Goal: Task Accomplishment & Management: Use online tool/utility

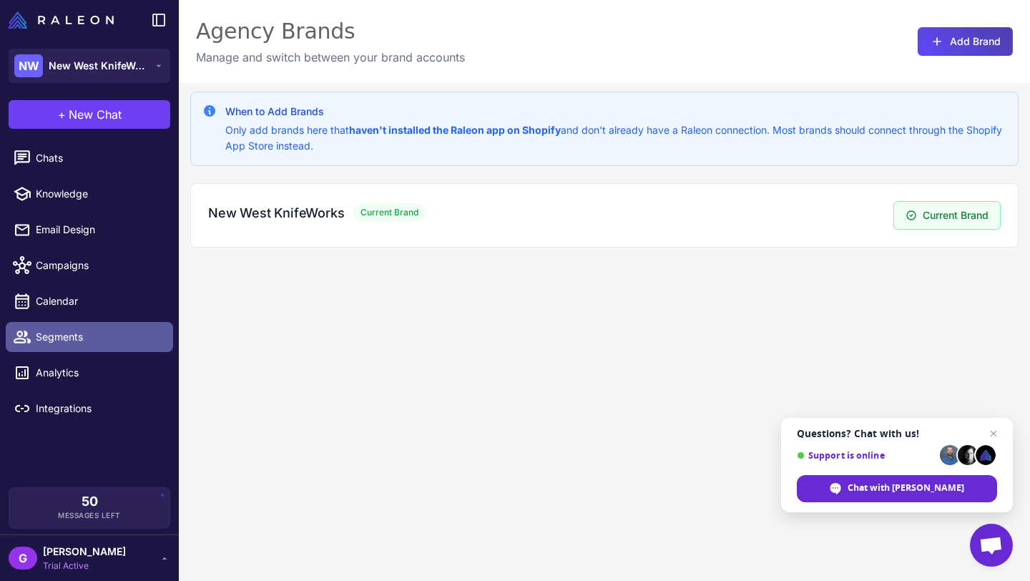
click at [104, 334] on span "Segments" at bounding box center [99, 337] width 126 height 16
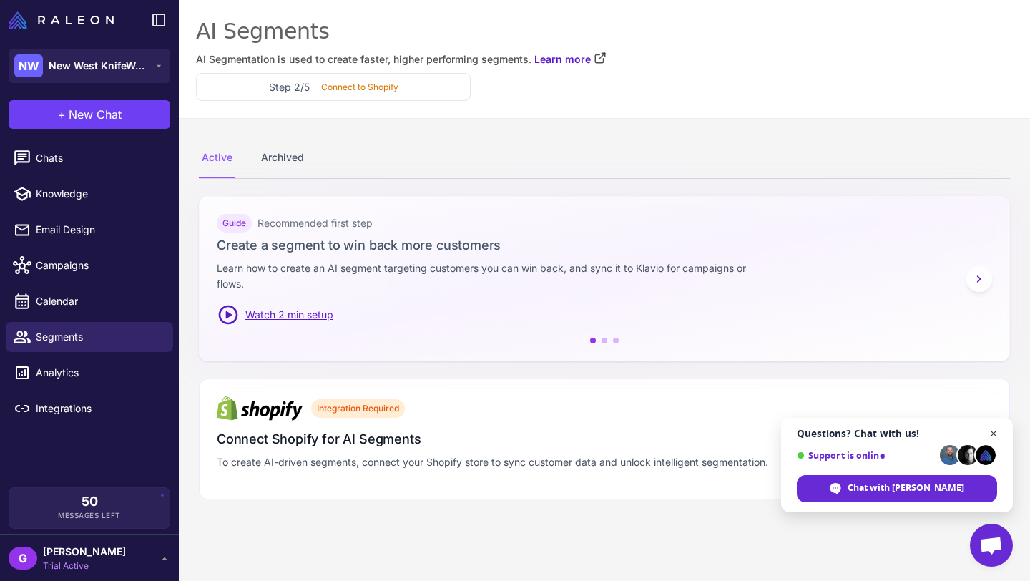
click at [992, 430] on span "Open chat" at bounding box center [994, 434] width 18 height 18
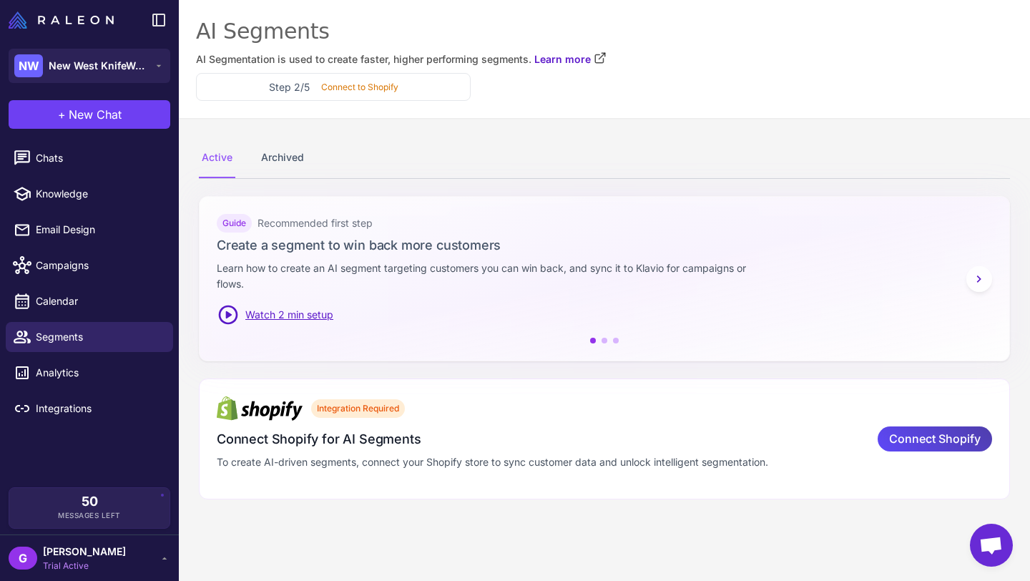
click at [278, 315] on span "Watch 2 min setup" at bounding box center [289, 315] width 88 height 16
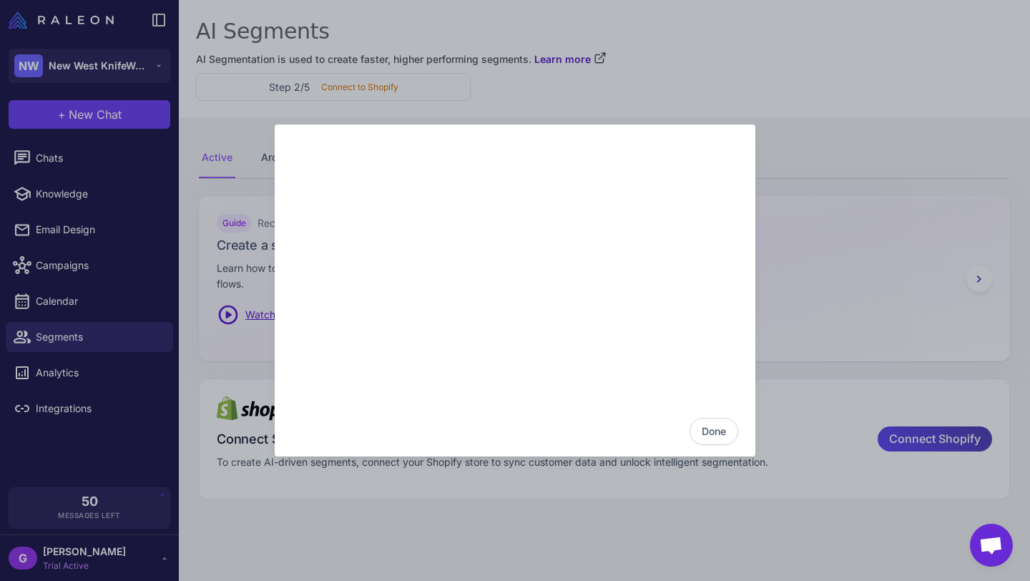
click at [720, 429] on button "Done" at bounding box center [714, 431] width 49 height 27
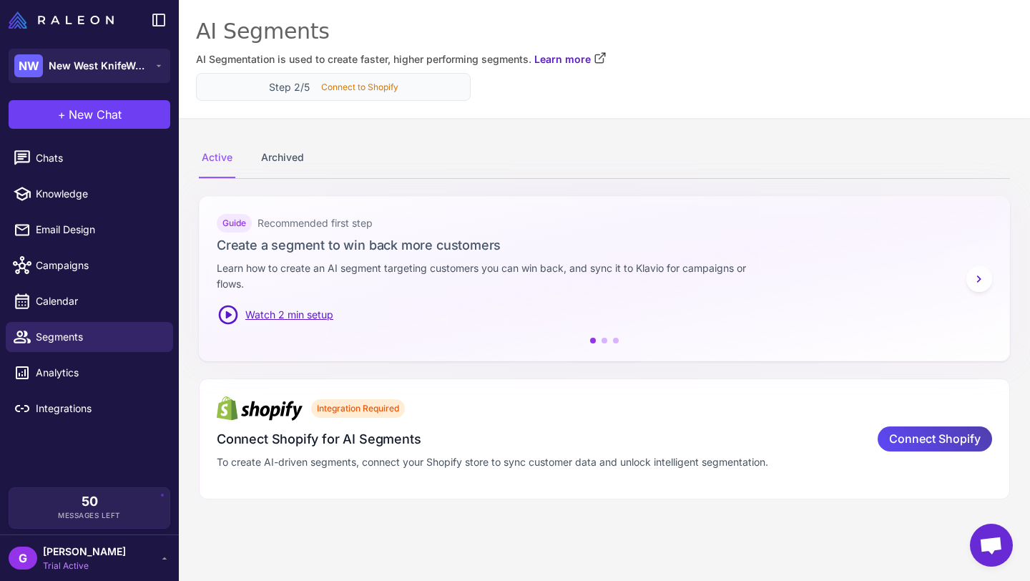
click at [291, 83] on h3 "Step 2/5" at bounding box center [289, 86] width 41 height 15
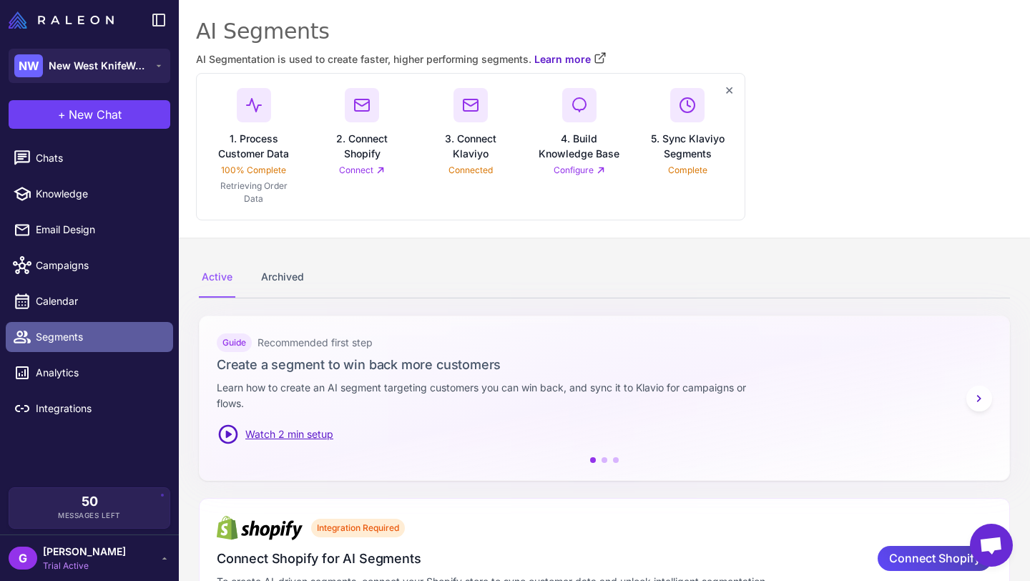
click at [59, 336] on span "Segments" at bounding box center [99, 337] width 126 height 16
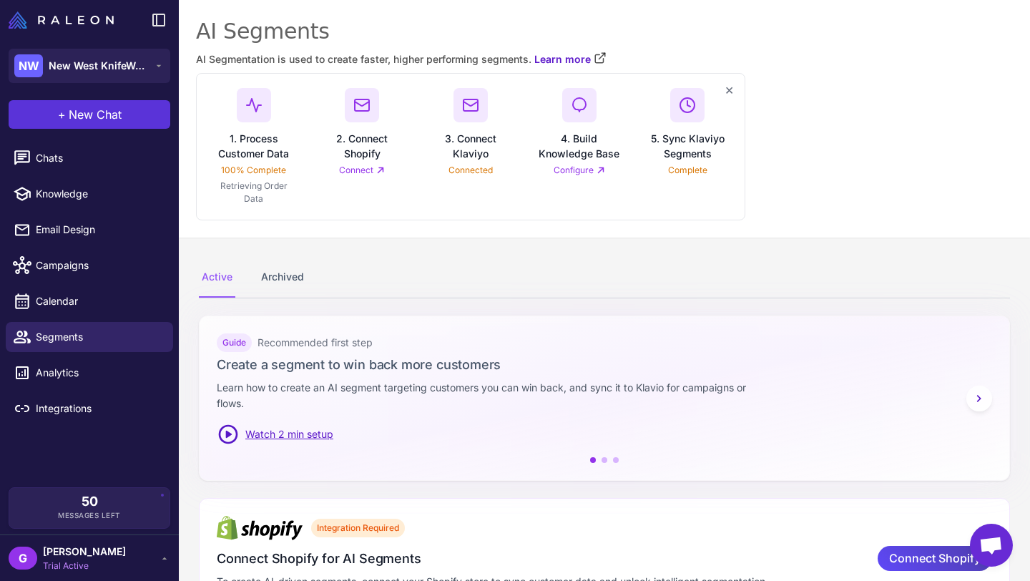
click at [99, 113] on span "New Chat" at bounding box center [95, 114] width 53 height 17
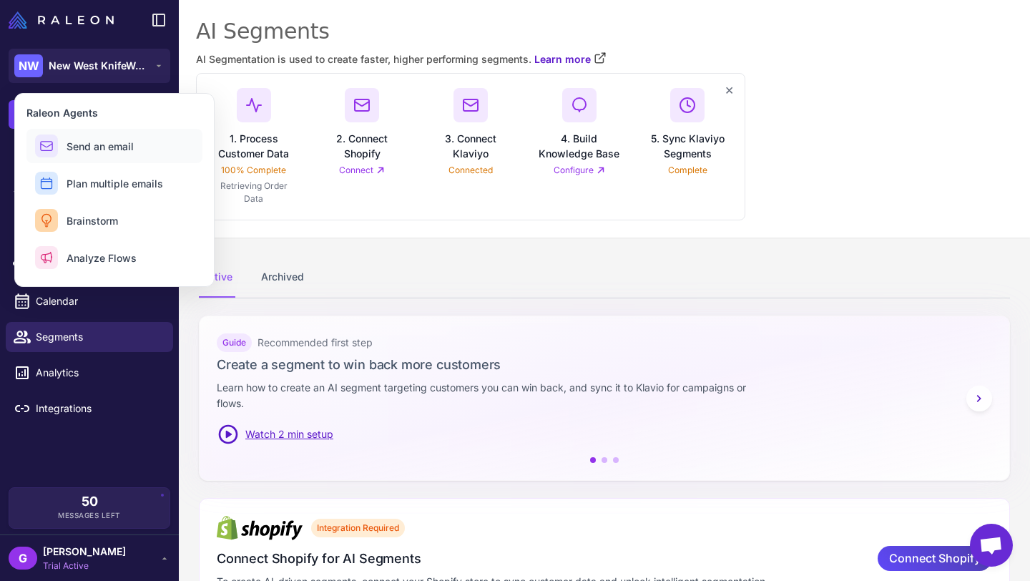
click at [104, 140] on span "Send an email" at bounding box center [100, 146] width 67 height 15
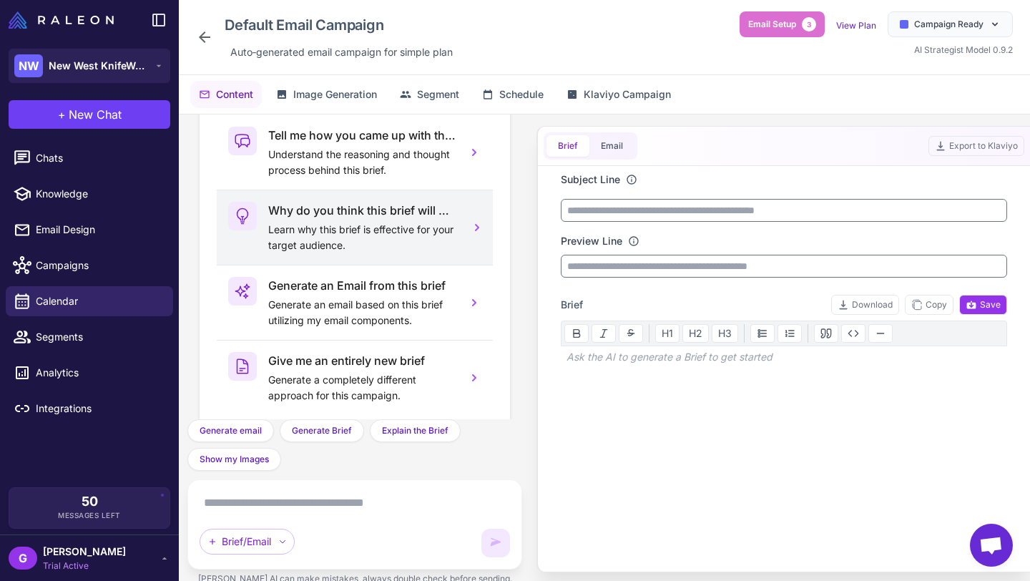
scroll to position [105, 0]
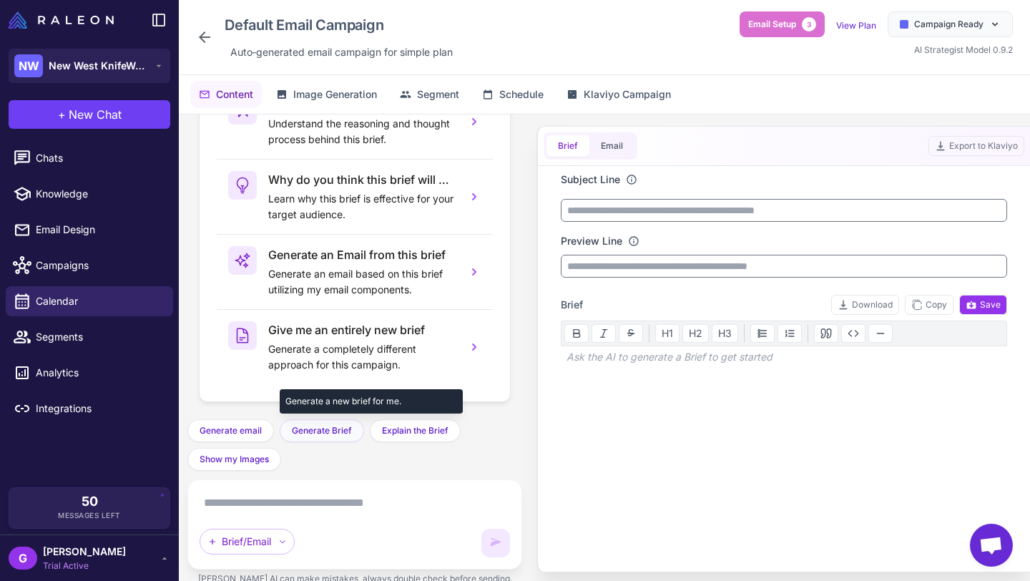
click at [305, 430] on span "Generate Brief" at bounding box center [322, 430] width 60 height 13
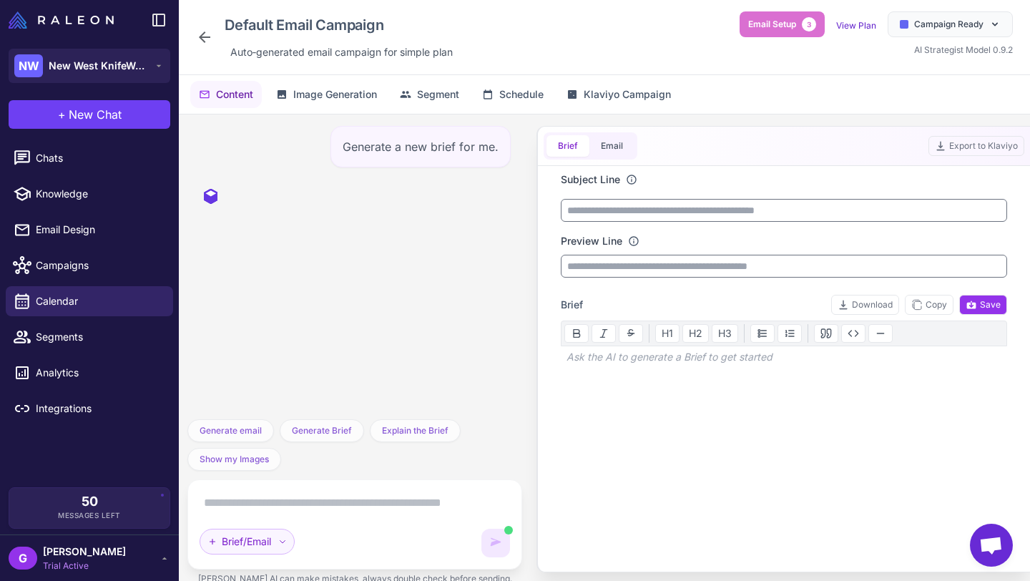
click at [282, 542] on icon at bounding box center [282, 541] width 9 height 9
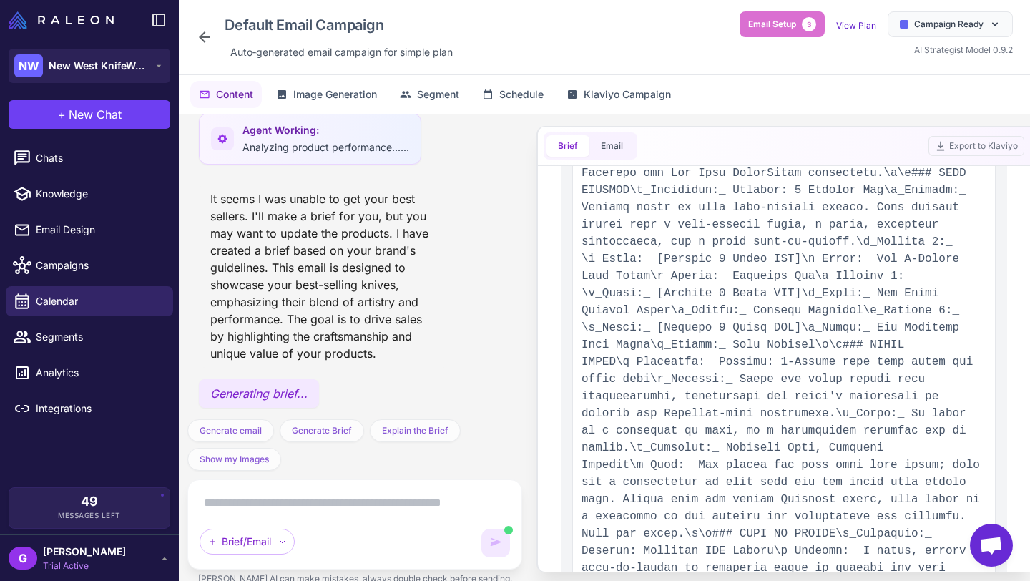
scroll to position [534, 0]
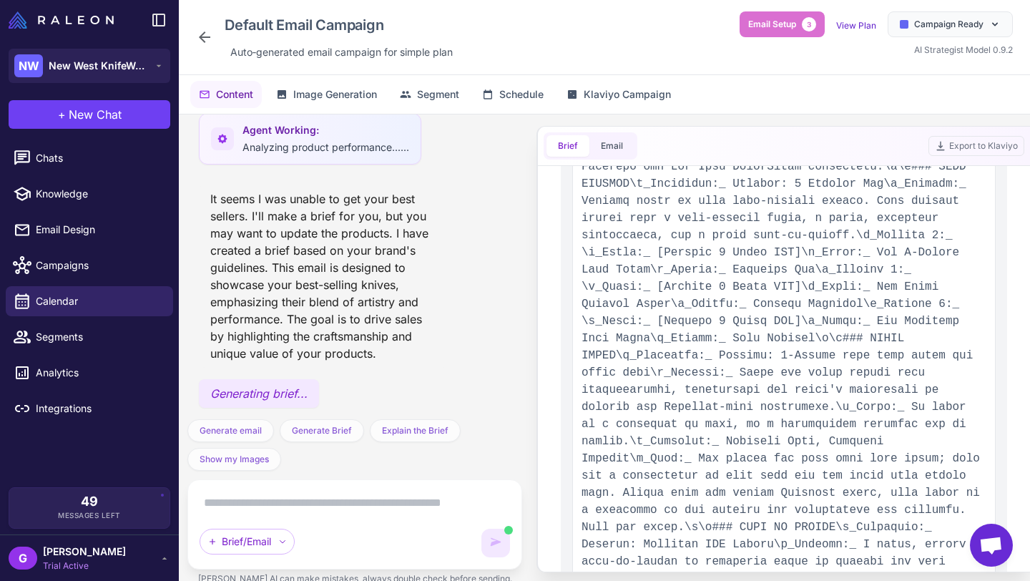
type input "**********"
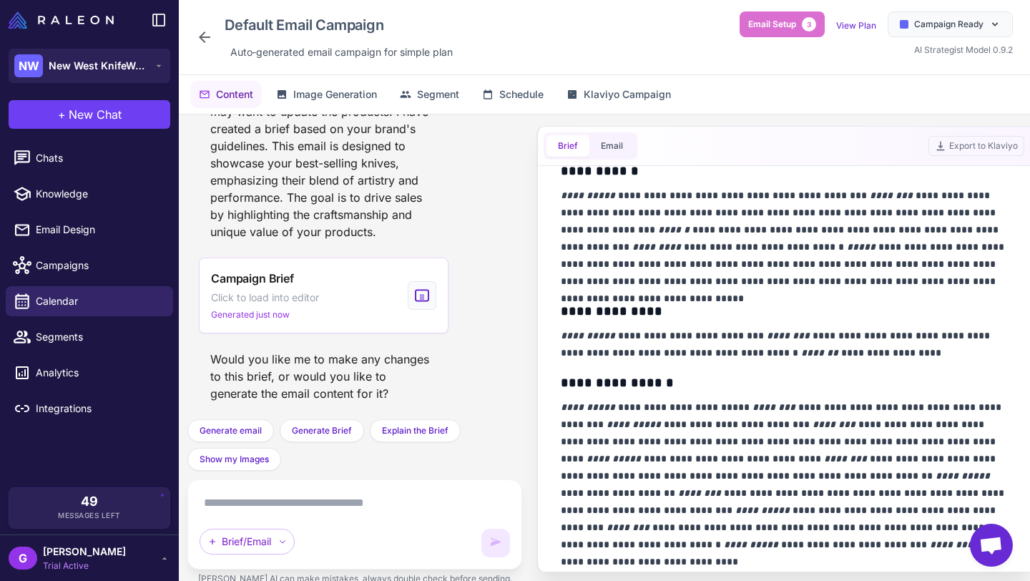
scroll to position [625, 0]
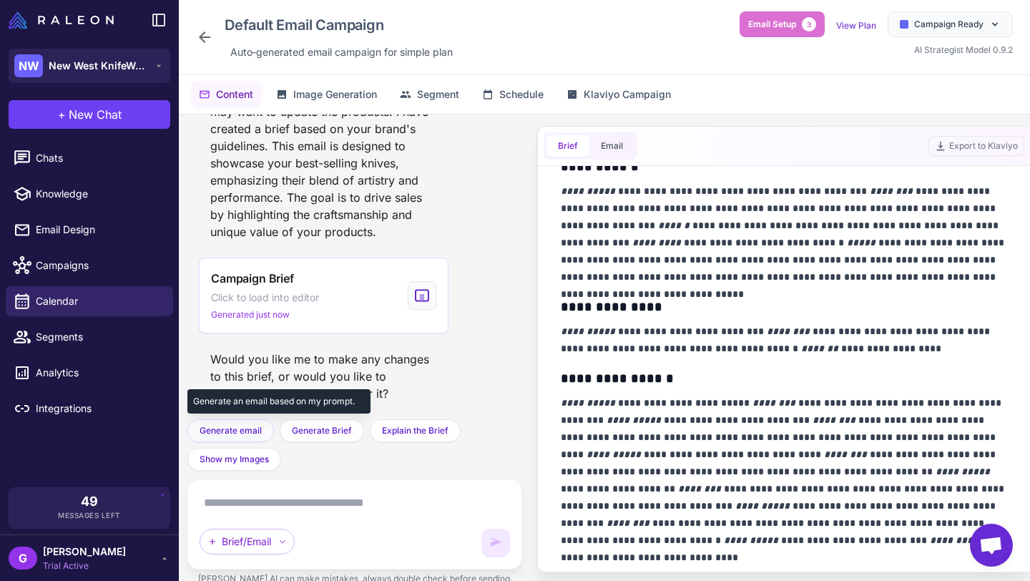
click at [240, 429] on span "Generate email" at bounding box center [231, 430] width 62 height 13
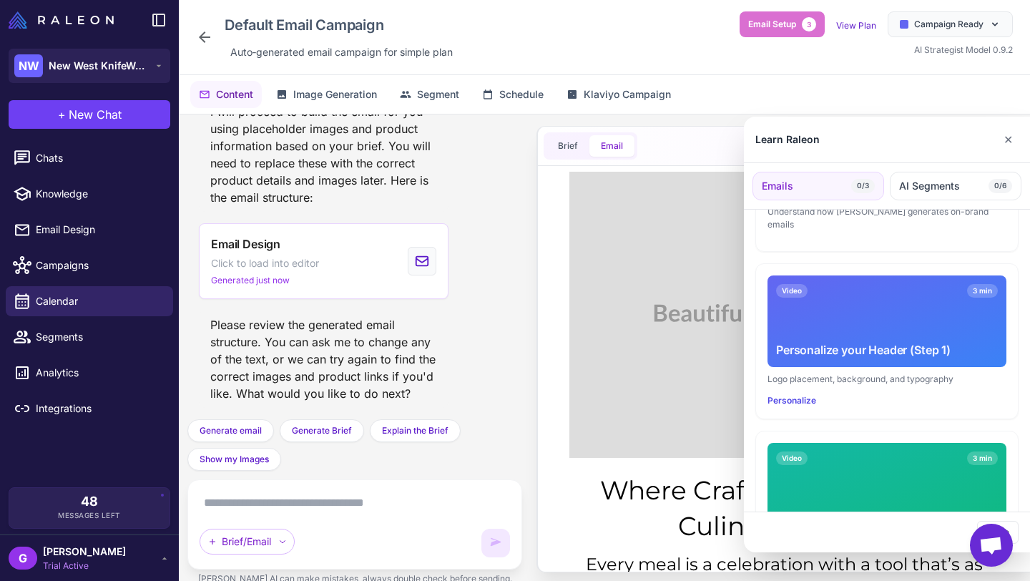
scroll to position [0, 0]
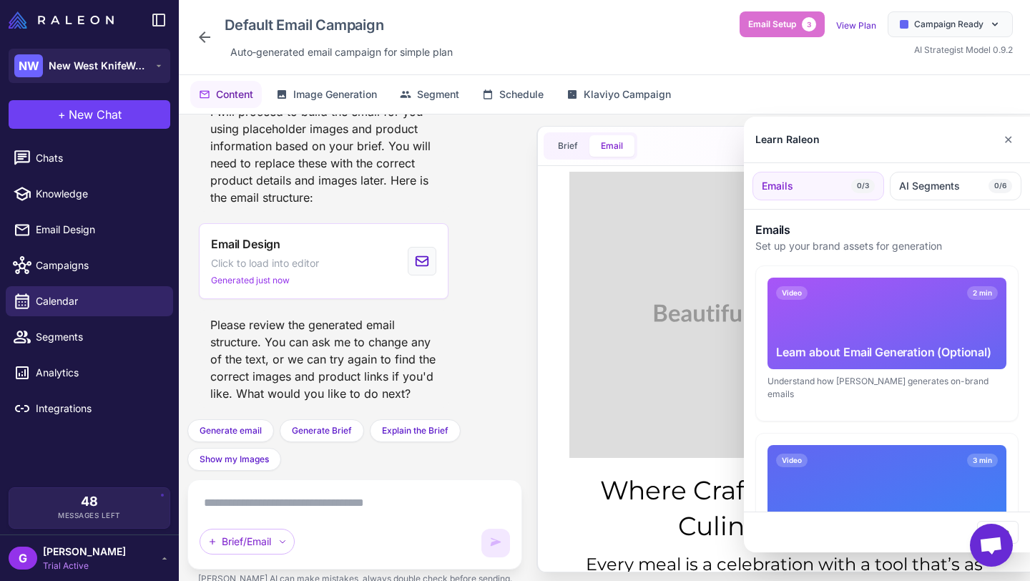
click at [865, 320] on div "Video 2 min Learn about Email Generation (Optional)" at bounding box center [887, 324] width 239 height 92
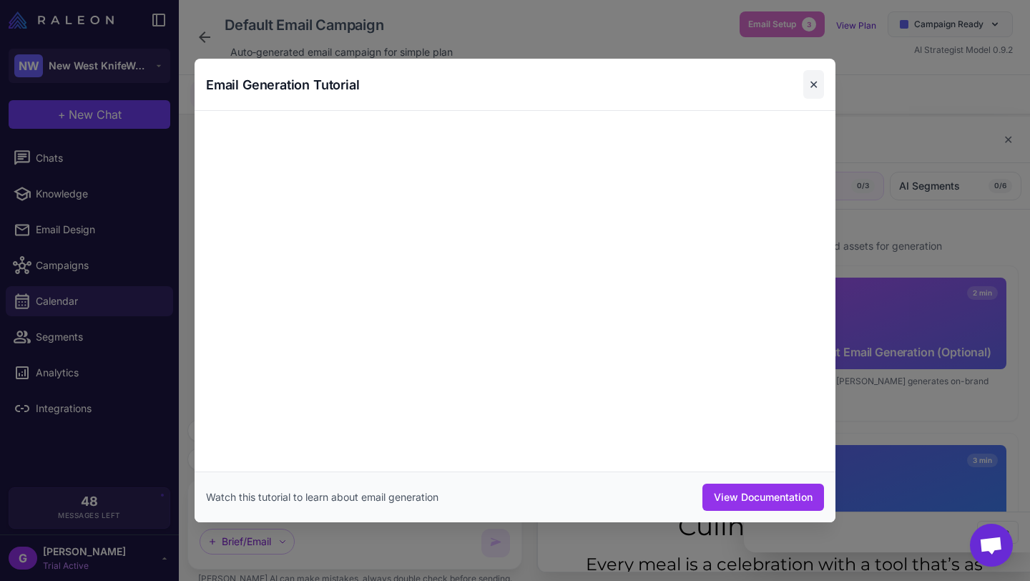
click at [815, 76] on button "✕" at bounding box center [813, 84] width 21 height 29
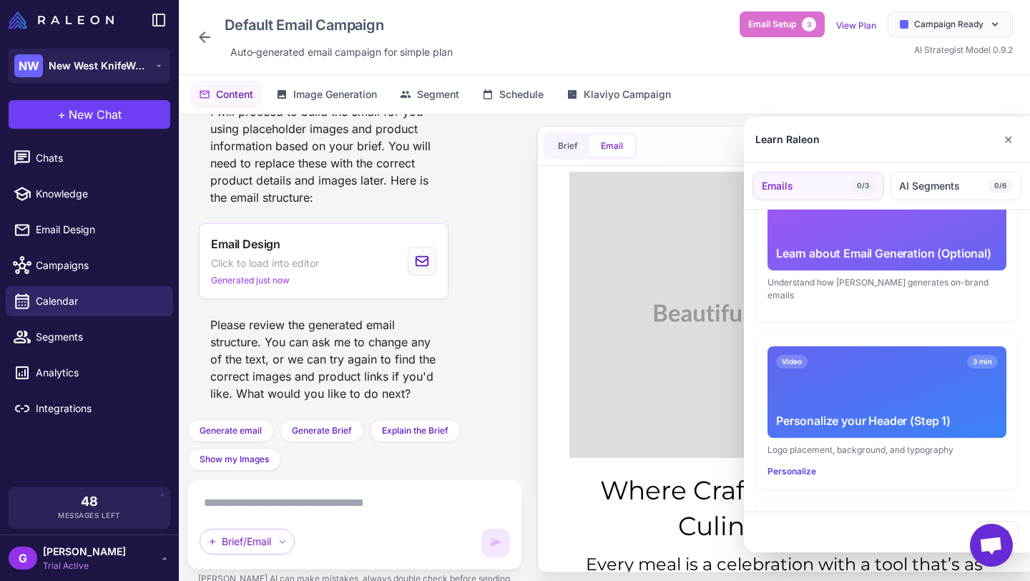
scroll to position [137, 0]
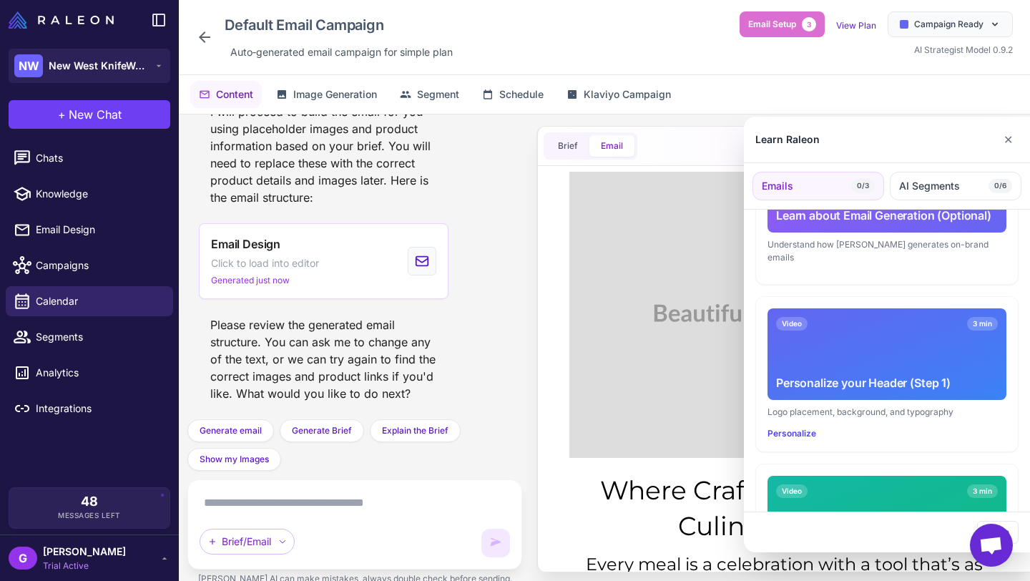
click at [845, 333] on div "Video 3 min Personalize your Header (Step 1)" at bounding box center [887, 354] width 239 height 92
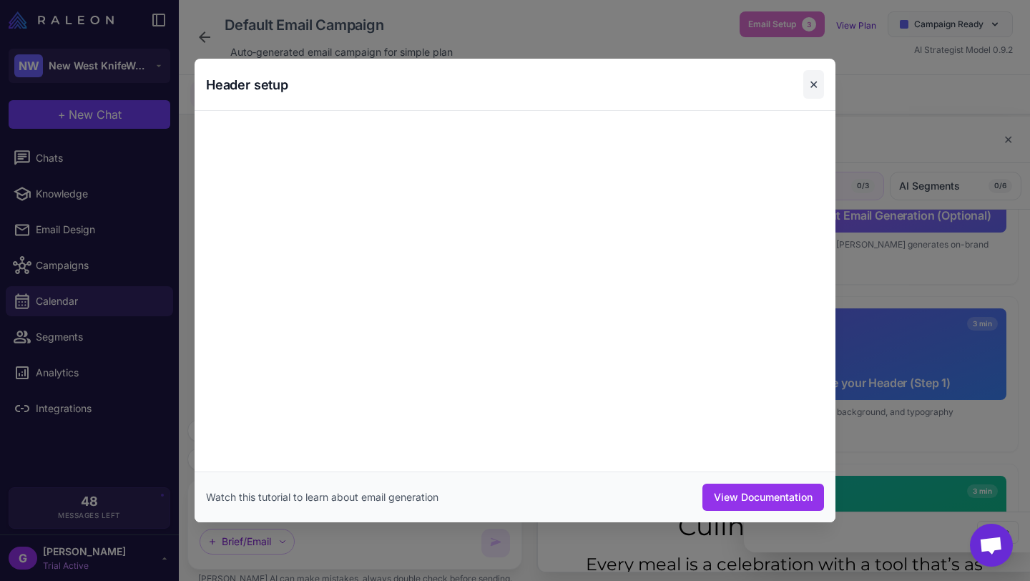
click at [817, 84] on button "✕" at bounding box center [813, 84] width 21 height 29
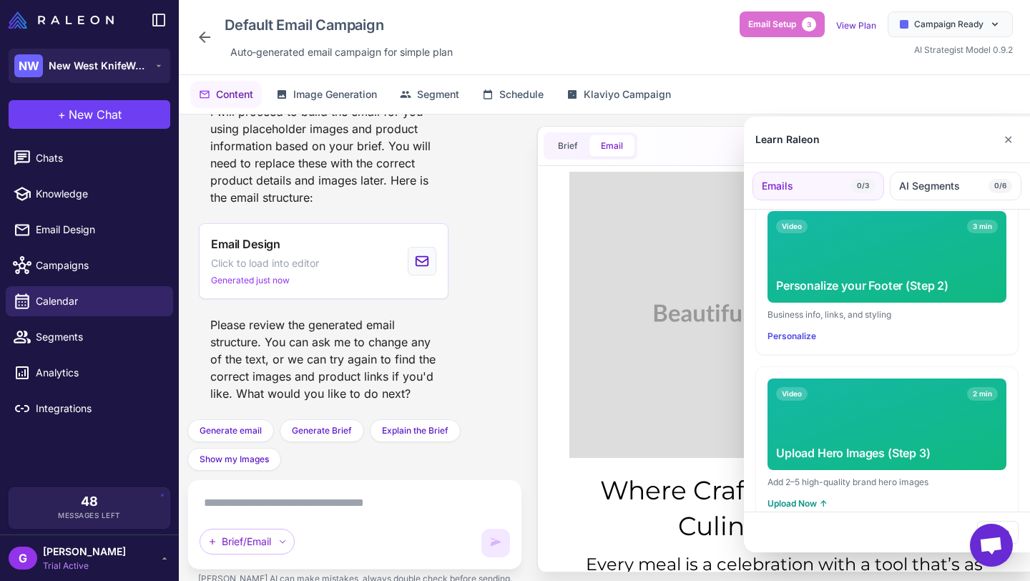
scroll to position [411, 0]
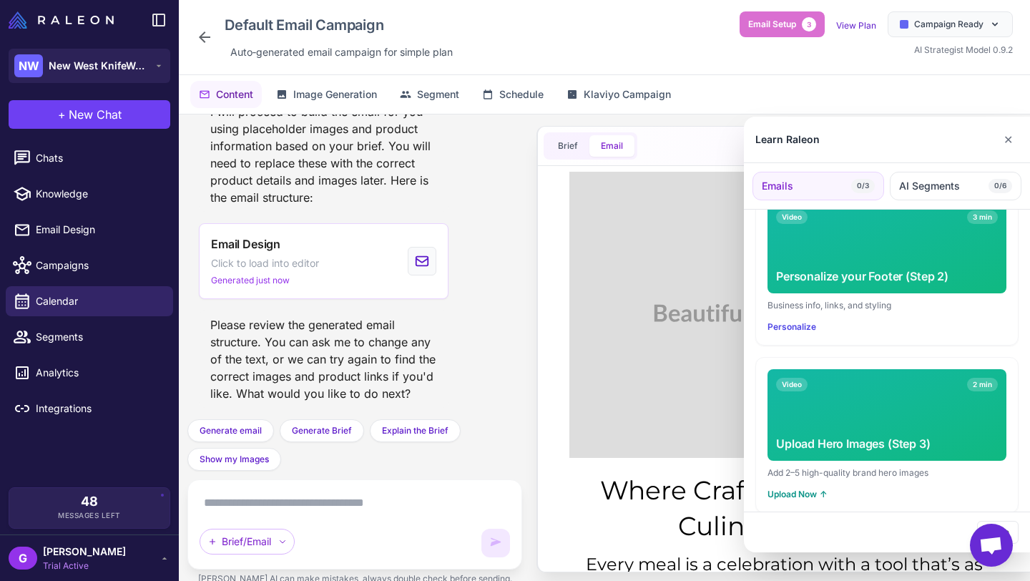
click at [856, 378] on div "Video 2 min" at bounding box center [887, 385] width 222 height 14
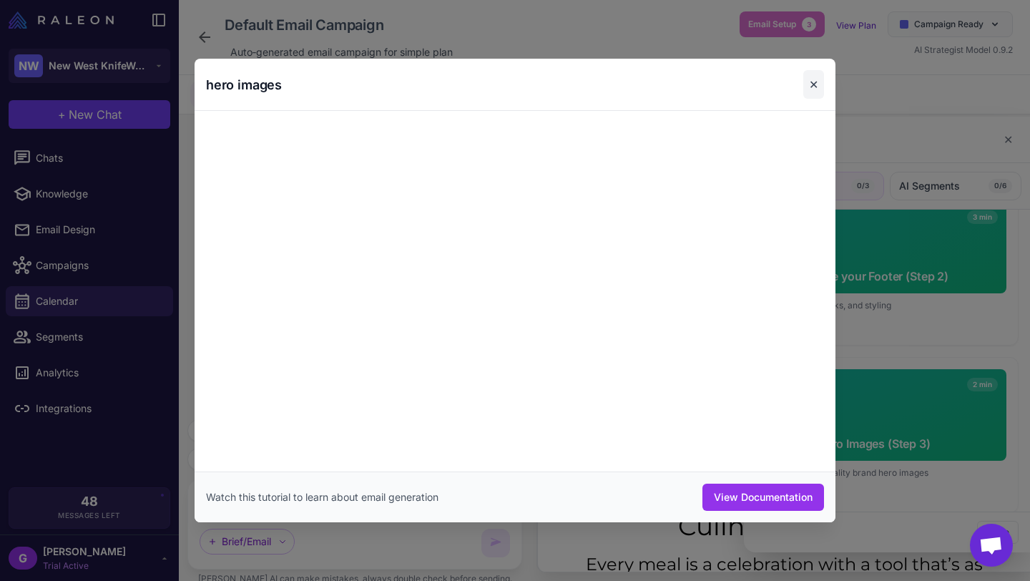
click at [814, 82] on button "✕" at bounding box center [813, 84] width 21 height 29
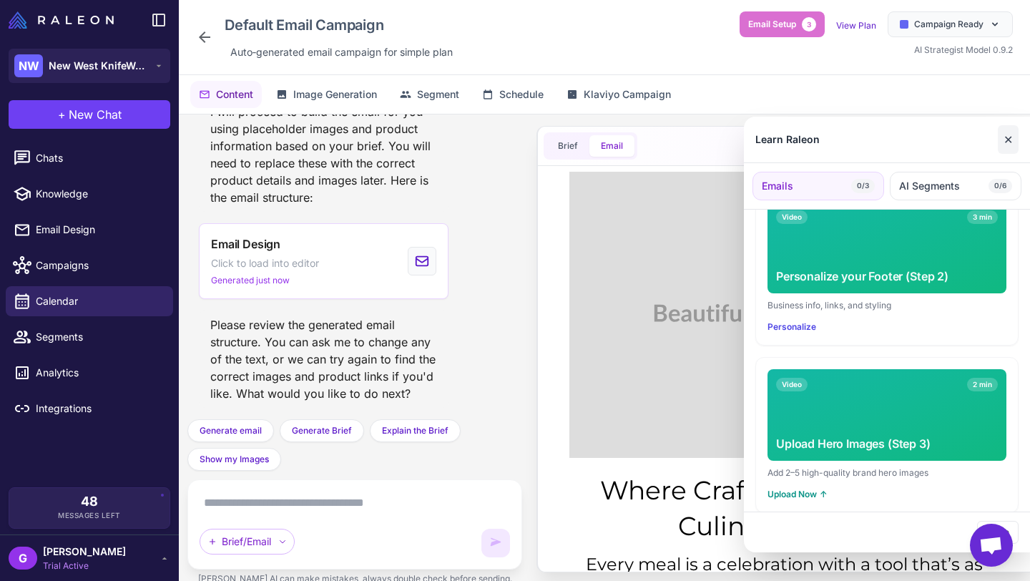
click at [1014, 132] on button "✕" at bounding box center [1008, 139] width 21 height 29
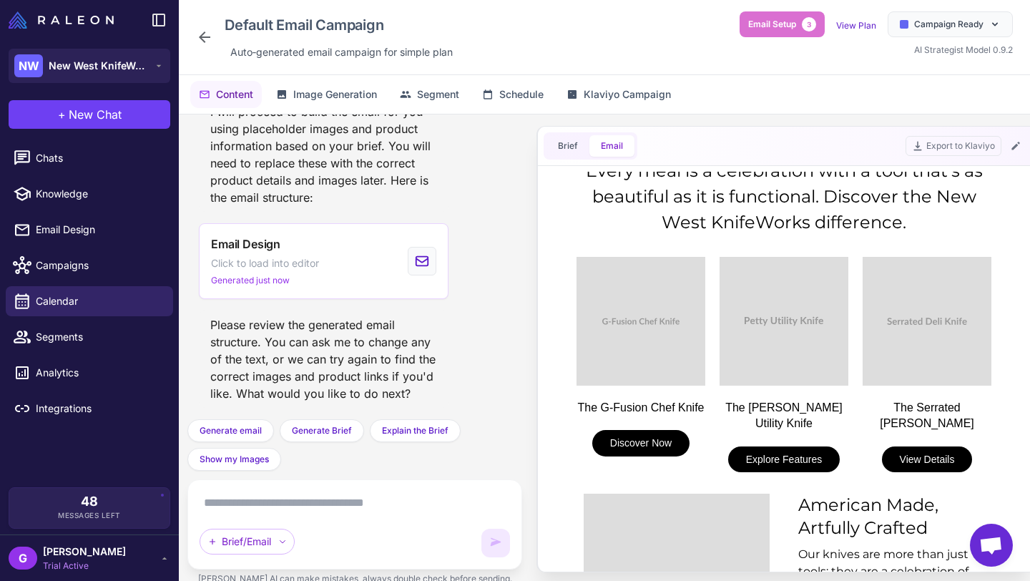
scroll to position [0, 0]
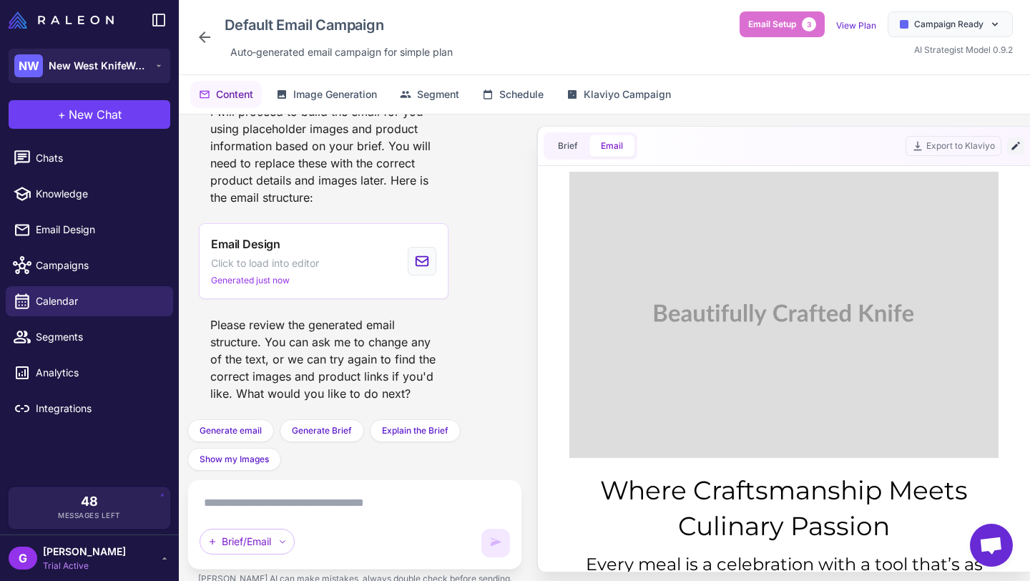
click at [1016, 145] on icon at bounding box center [1016, 146] width 8 height 8
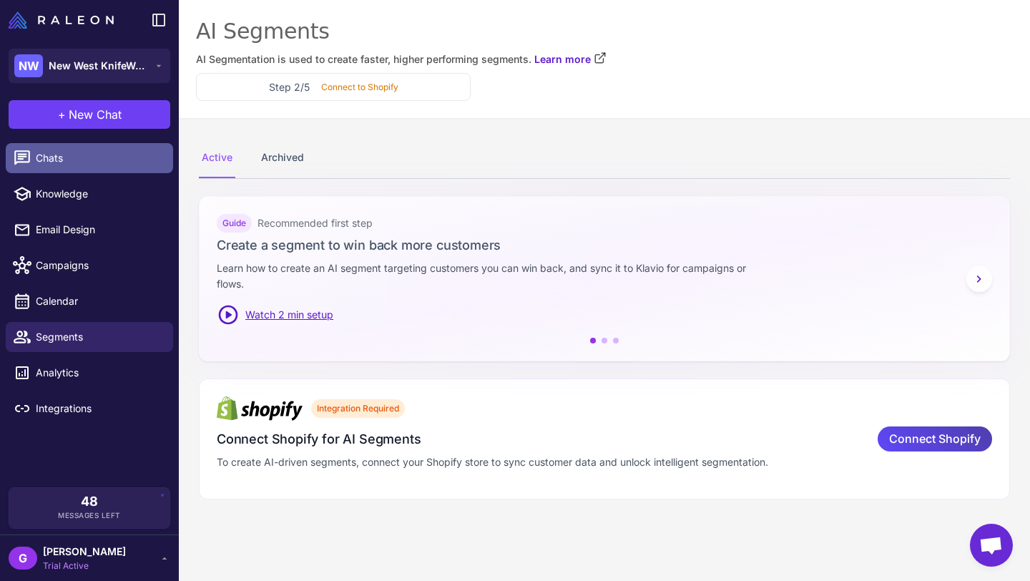
click at [80, 149] on link "Chats" at bounding box center [89, 158] width 167 height 30
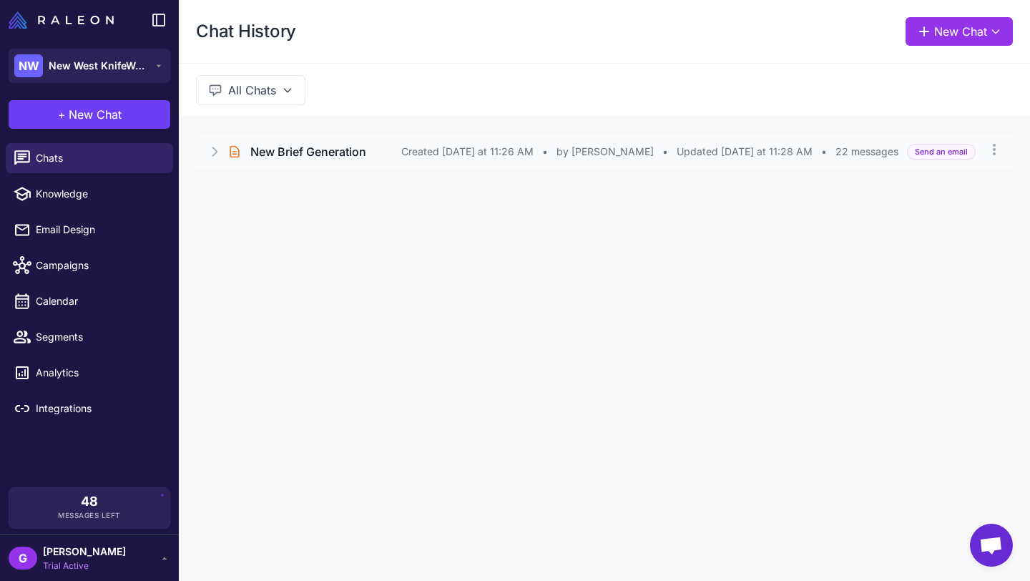
click at [290, 155] on h3 "New Brief Generation" at bounding box center [308, 151] width 116 height 17
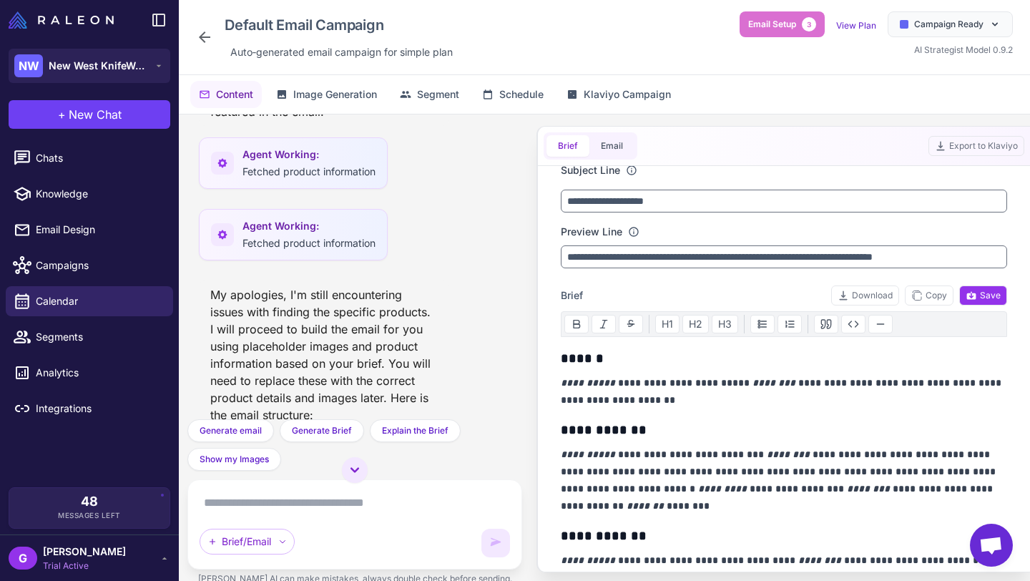
scroll to position [1271, 0]
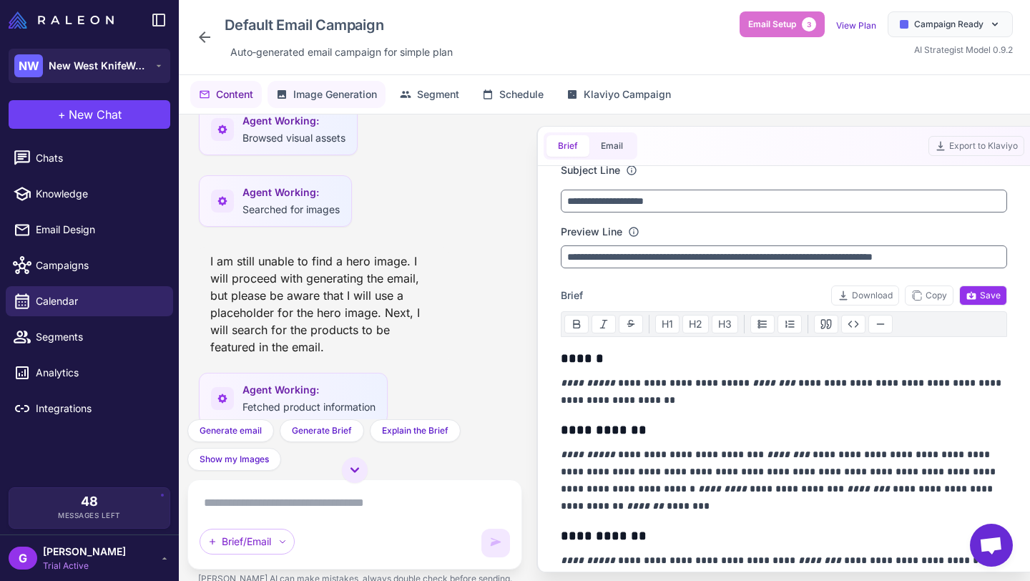
click at [323, 91] on span "Image Generation" at bounding box center [335, 95] width 84 height 16
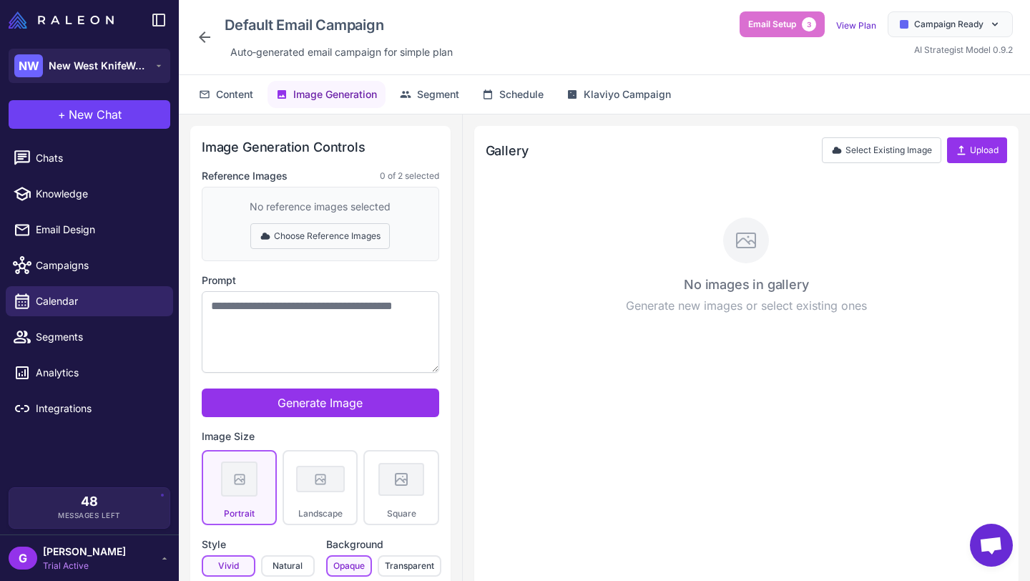
click at [302, 232] on button "Choose Reference Images" at bounding box center [320, 236] width 140 height 26
click at [321, 233] on button "Done Selecting" at bounding box center [320, 236] width 94 height 26
click at [986, 145] on button "Upload" at bounding box center [977, 150] width 60 height 26
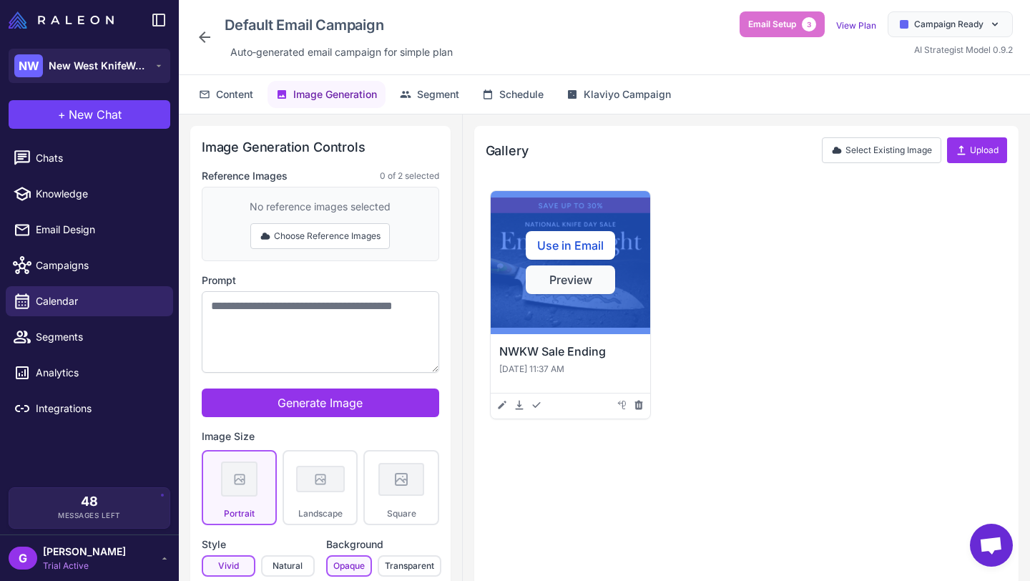
click at [547, 270] on button "Preview" at bounding box center [570, 279] width 89 height 29
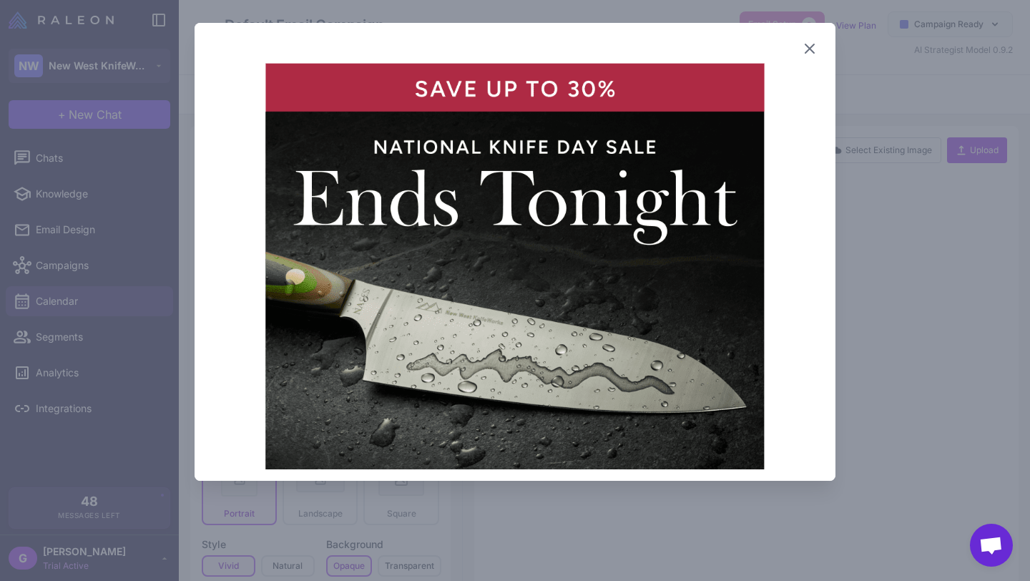
click at [812, 47] on icon at bounding box center [809, 48] width 17 height 17
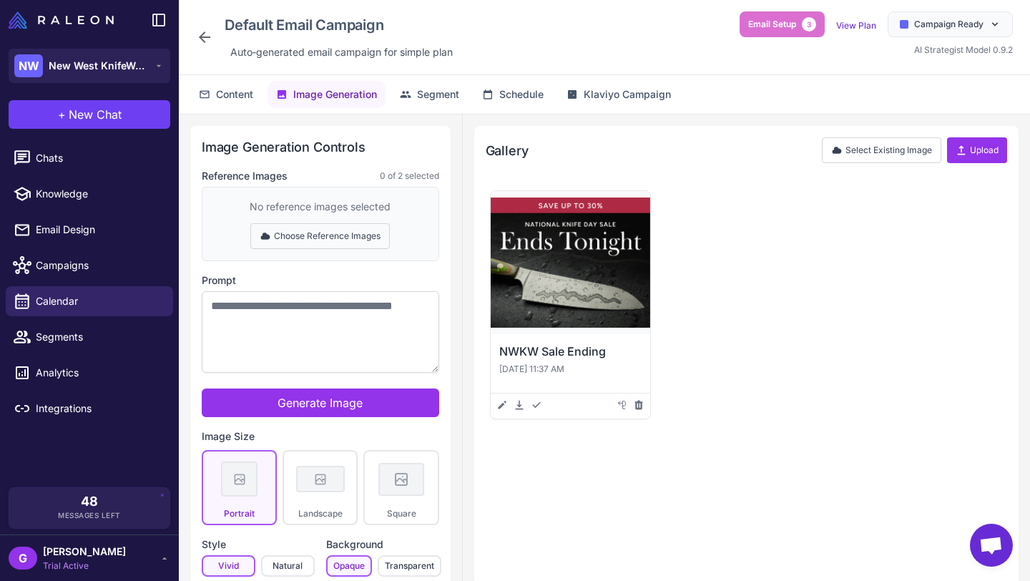
click at [340, 237] on button "Choose Reference Images" at bounding box center [320, 236] width 140 height 26
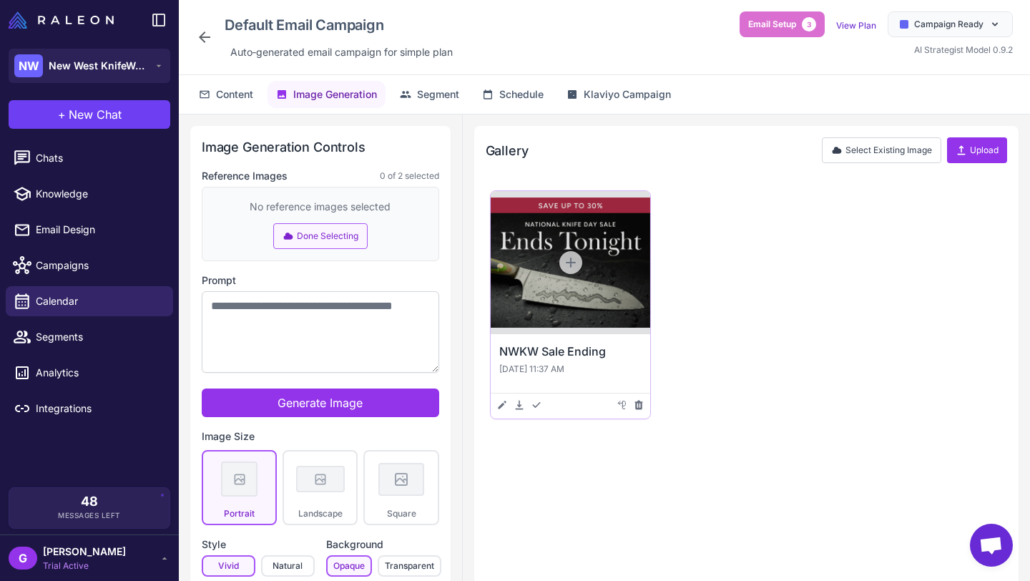
click at [572, 262] on icon at bounding box center [571, 263] width 10 height 10
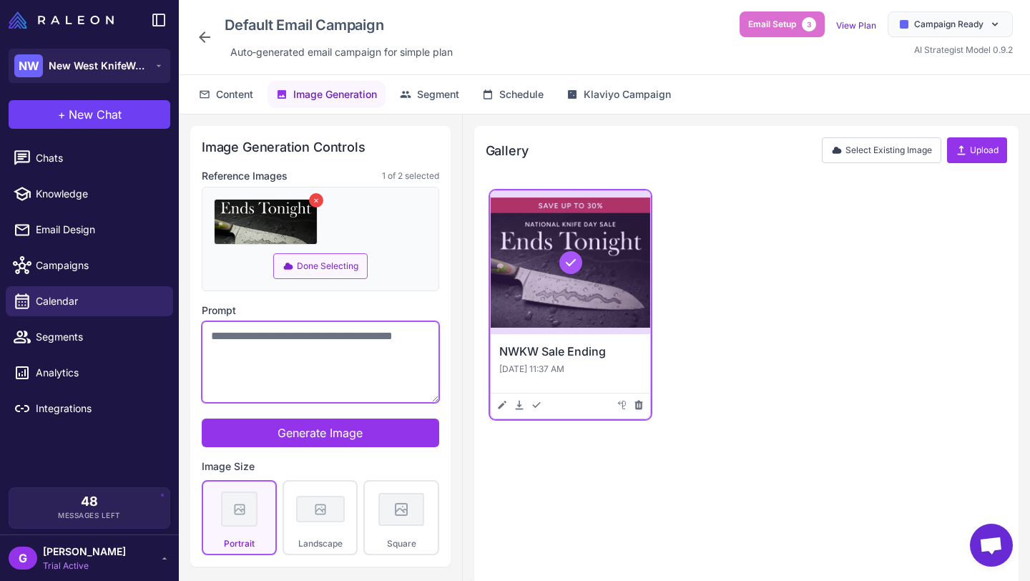
click at [304, 345] on textarea "Prompt" at bounding box center [321, 362] width 238 height 82
type textarea "*"
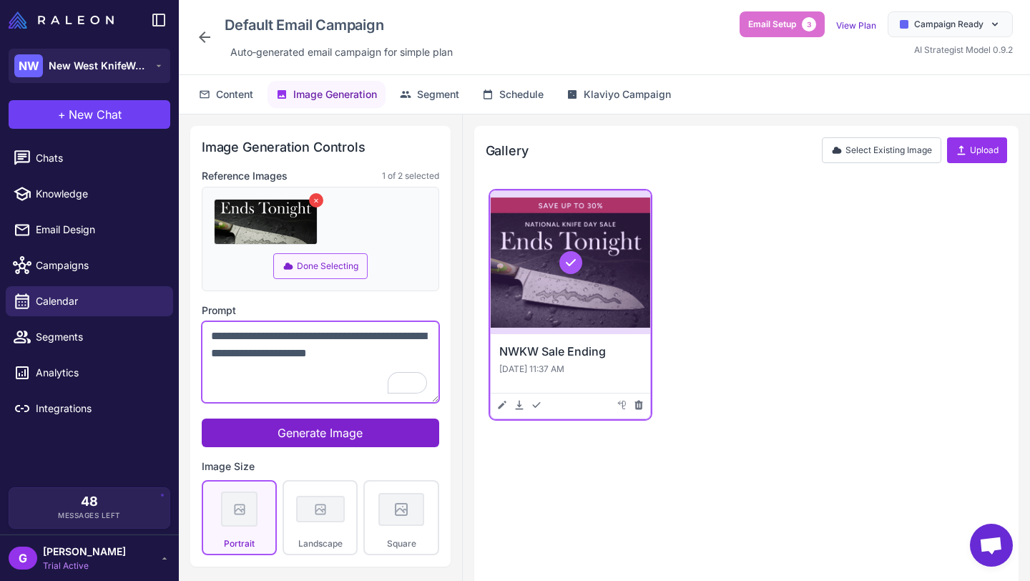
type textarea "**********"
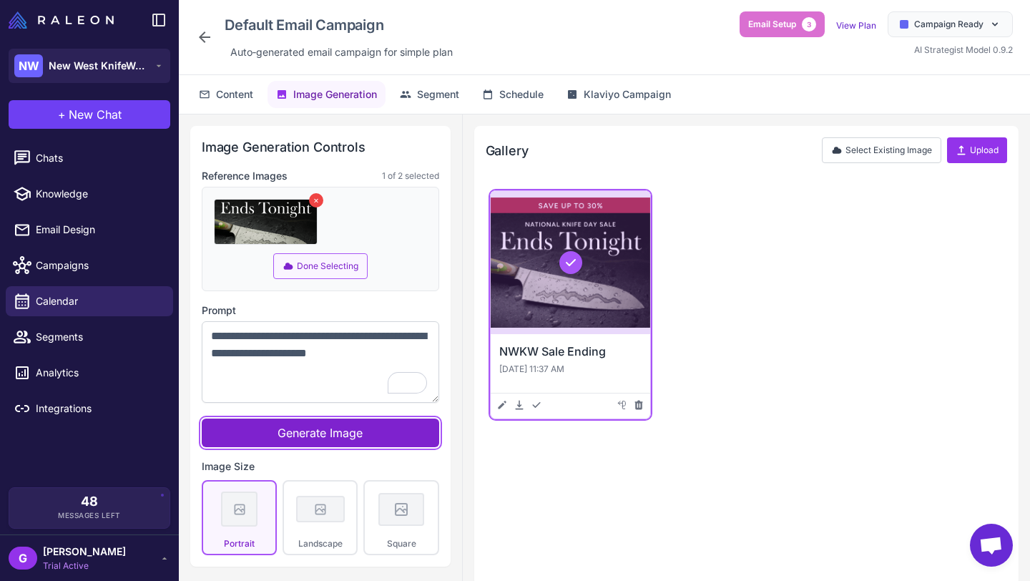
click at [313, 432] on span "Generate Image" at bounding box center [320, 433] width 85 height 14
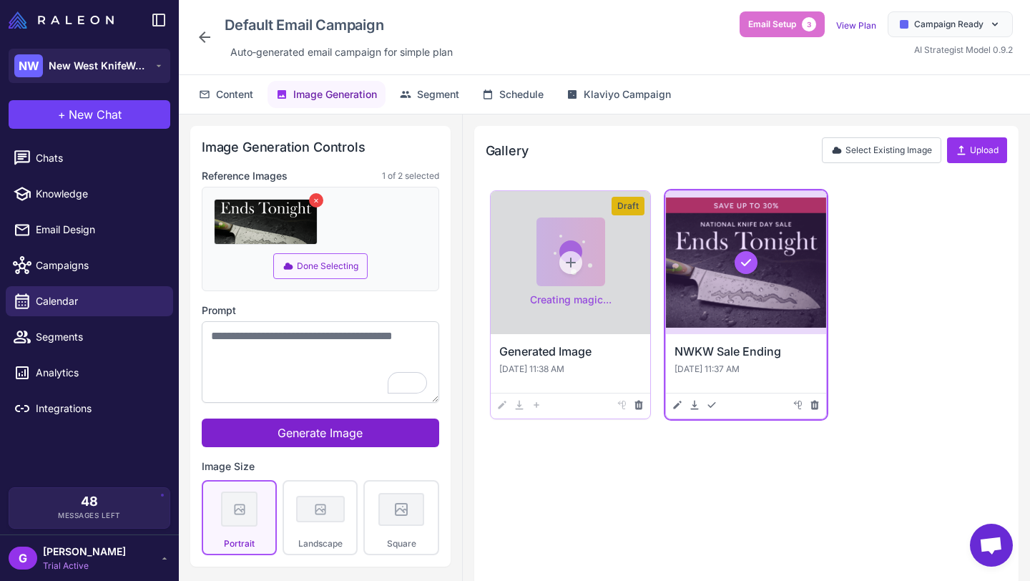
click at [564, 295] on div at bounding box center [571, 262] width 160 height 143
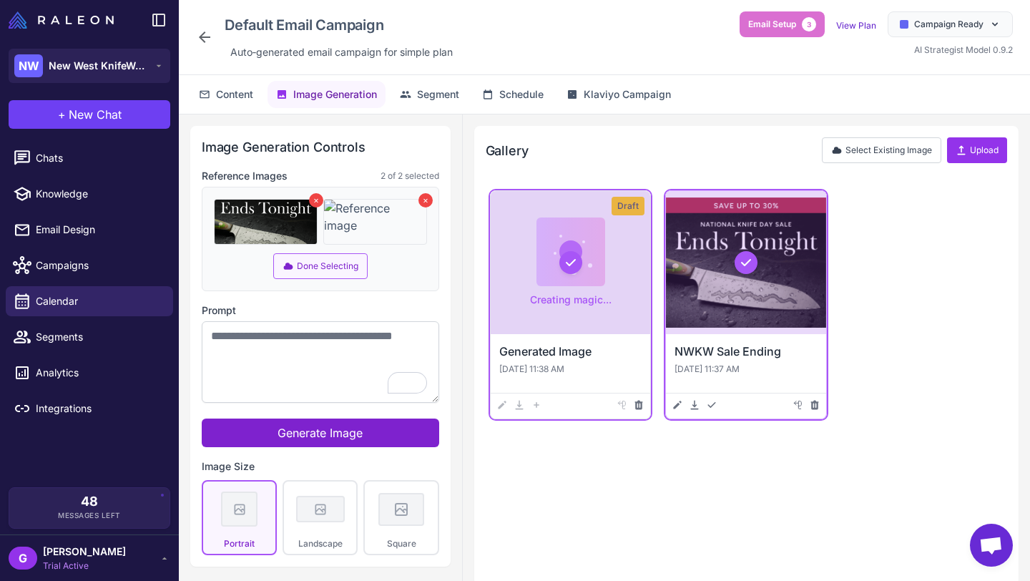
click at [582, 521] on div "Creating magic... Draft Generated Image [DATE] 11:38 AM Image is Generating Dow…" at bounding box center [747, 380] width 522 height 388
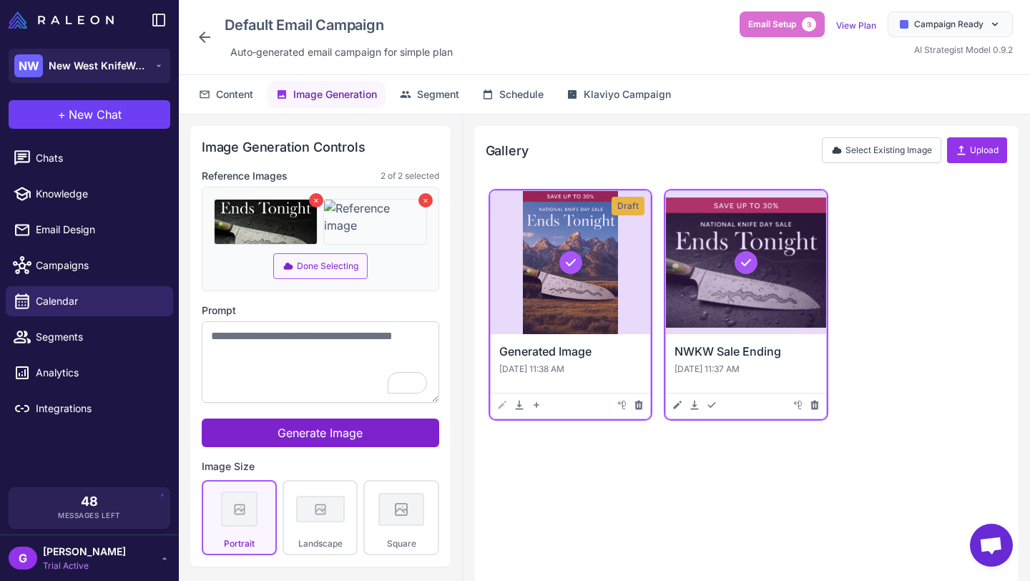
click at [580, 293] on div at bounding box center [571, 262] width 160 height 143
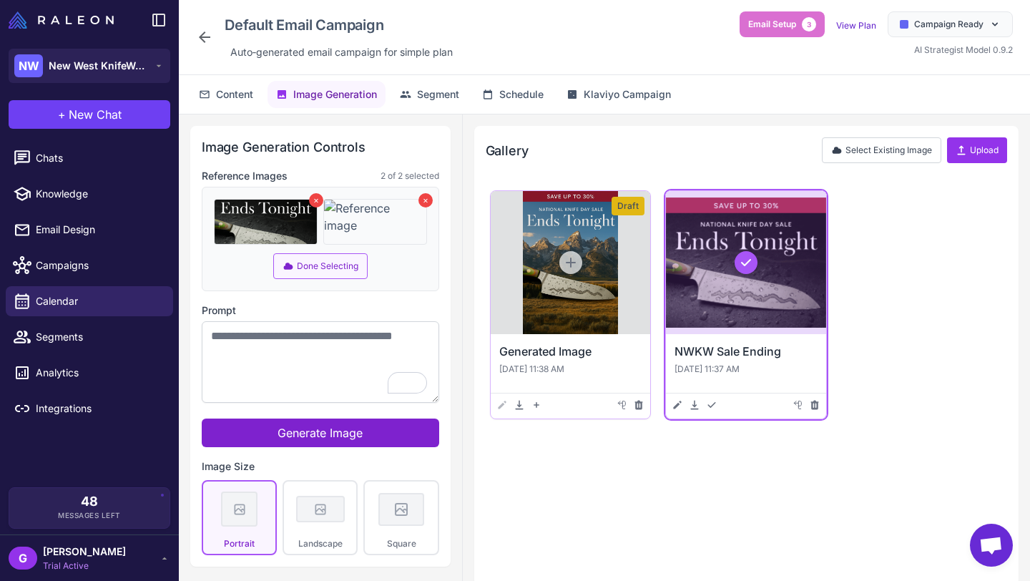
click at [580, 293] on div at bounding box center [571, 262] width 160 height 143
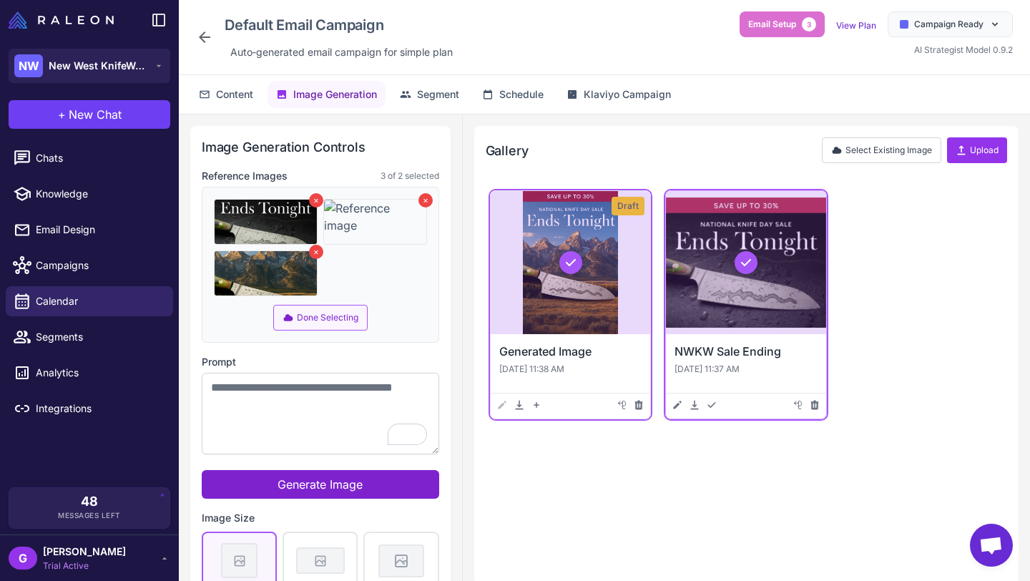
scroll to position [33, 0]
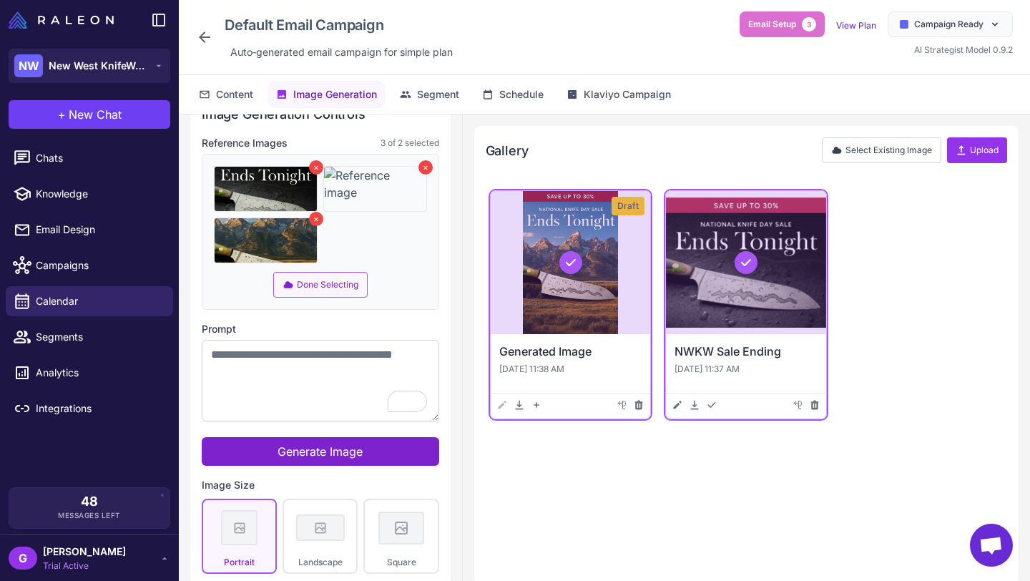
click at [585, 286] on div at bounding box center [571, 262] width 160 height 143
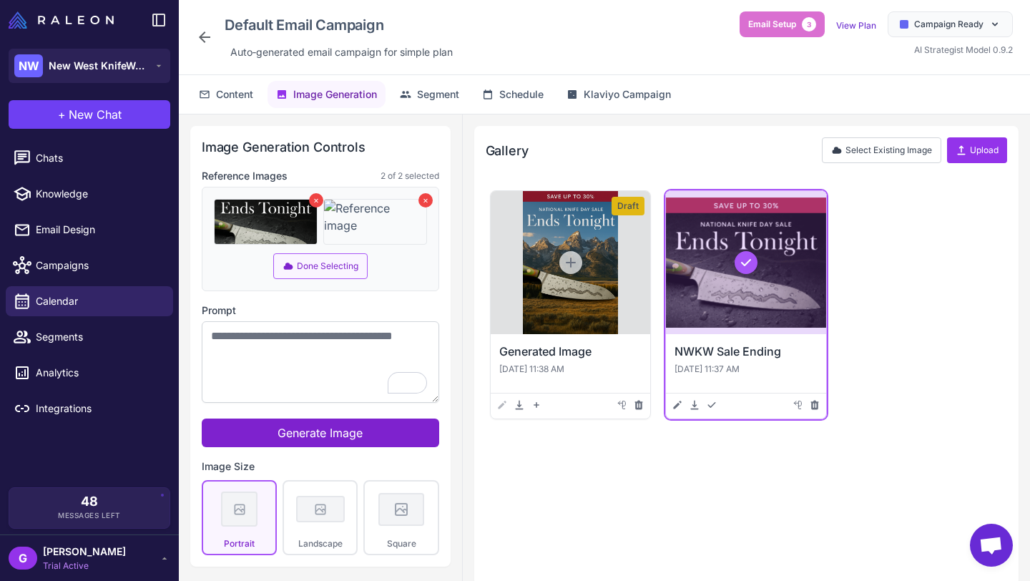
click at [708, 309] on div at bounding box center [746, 262] width 160 height 143
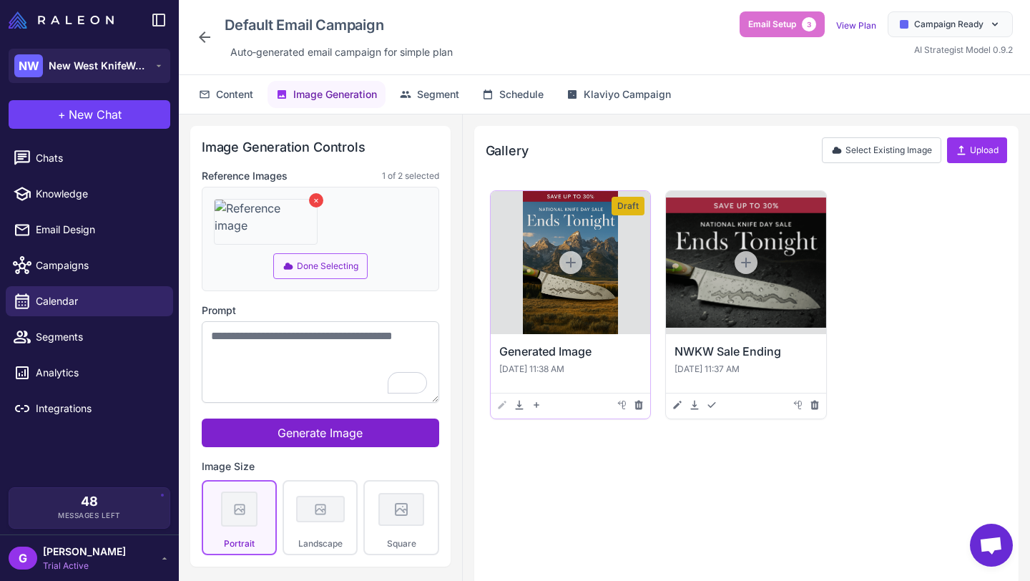
click at [549, 303] on div at bounding box center [571, 262] width 160 height 143
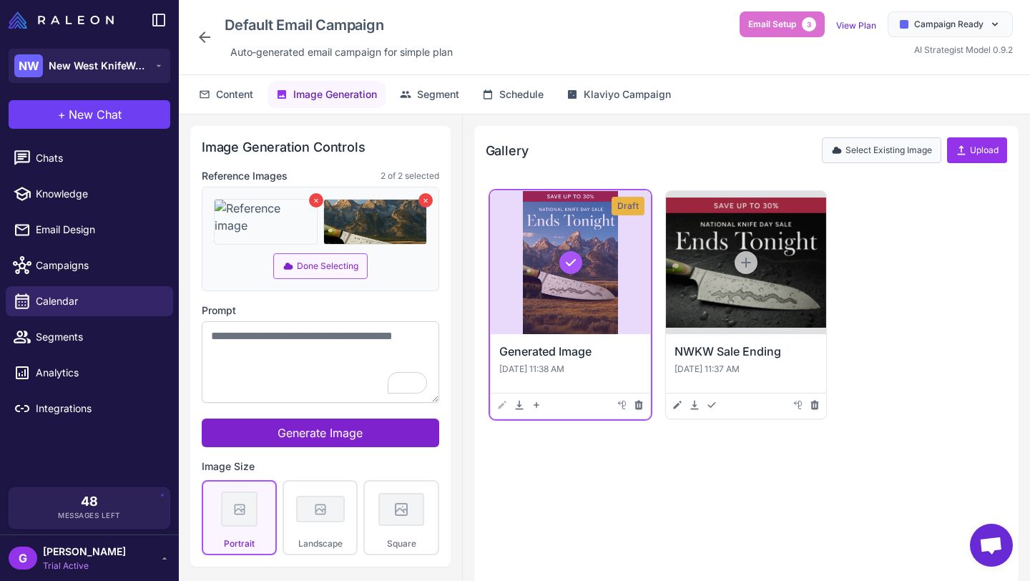
click at [891, 155] on button "Select Existing Image" at bounding box center [881, 150] width 119 height 26
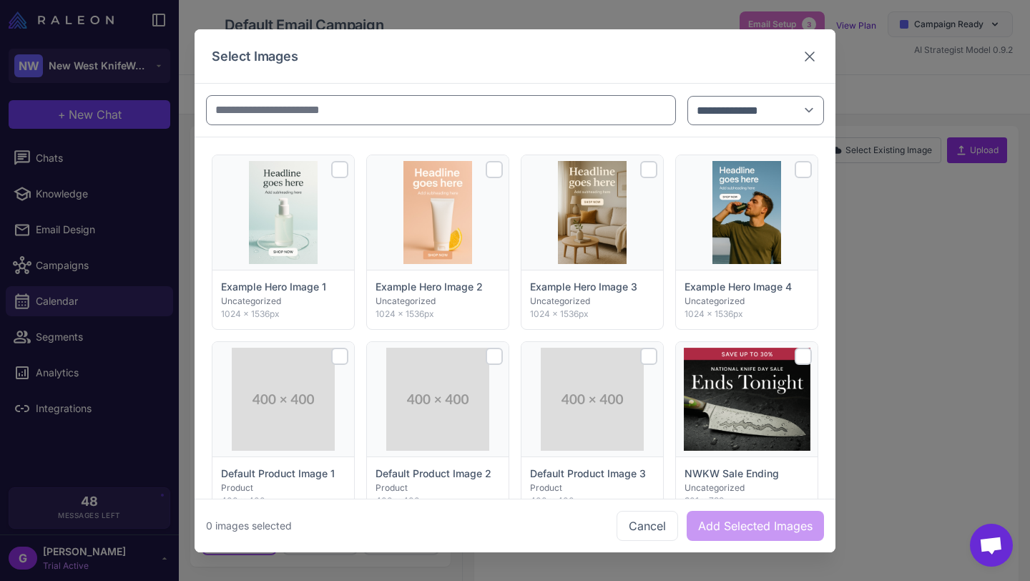
click at [809, 52] on icon at bounding box center [809, 55] width 17 height 17
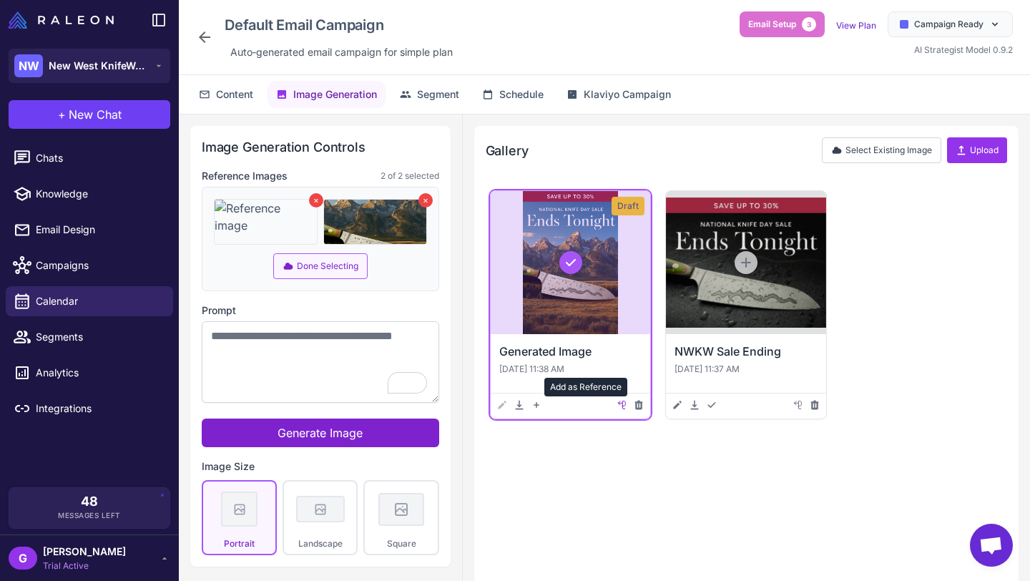
click at [622, 409] on icon at bounding box center [621, 404] width 11 height 11
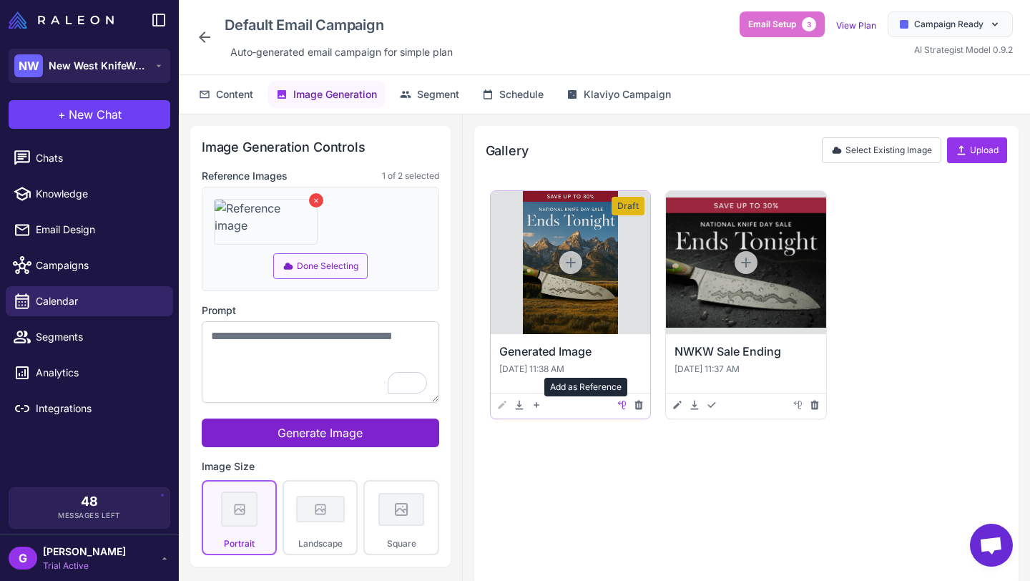
click at [622, 406] on icon at bounding box center [621, 404] width 11 height 11
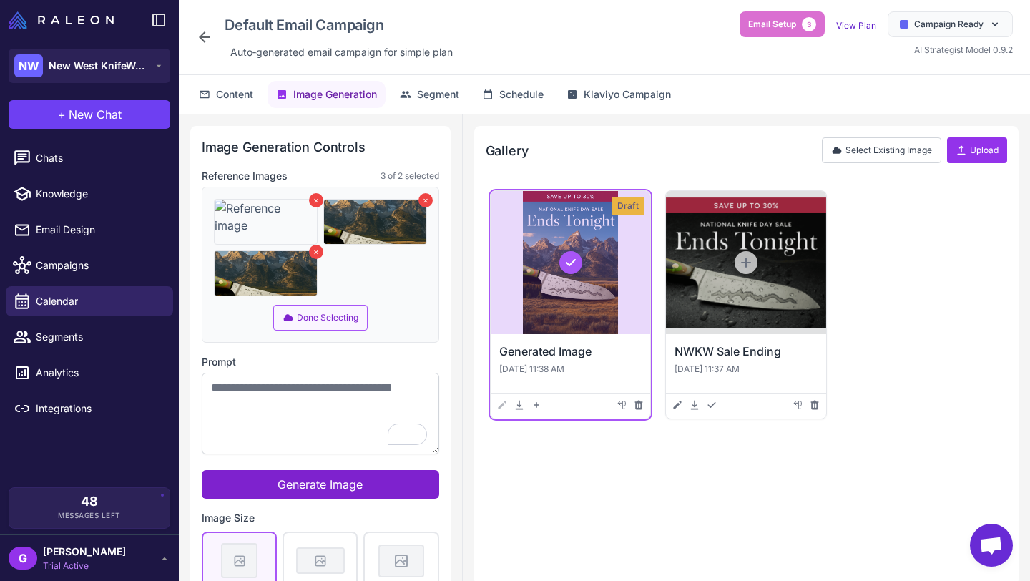
click at [424, 201] on button "×" at bounding box center [426, 200] width 14 height 14
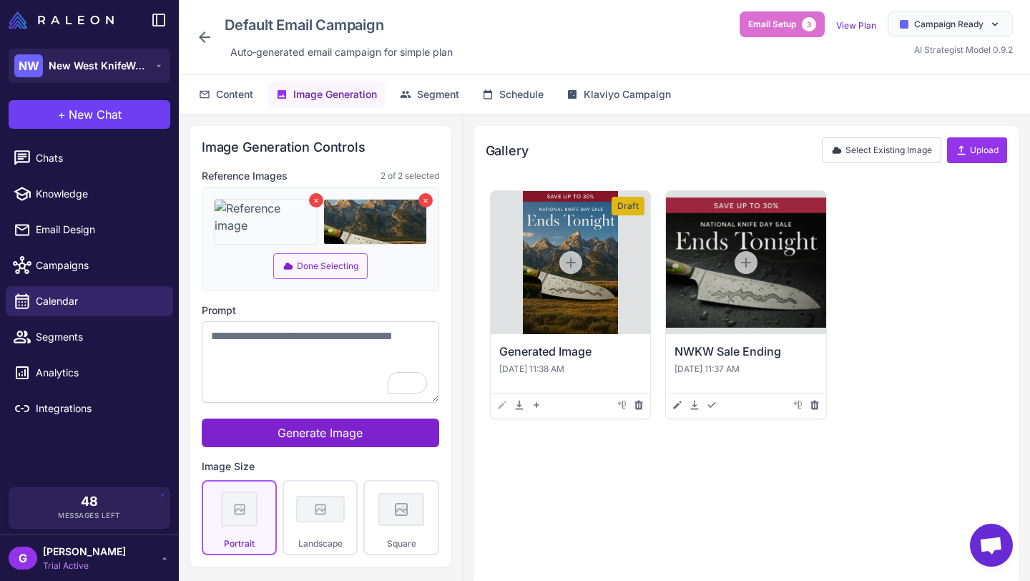
click at [316, 198] on button "×" at bounding box center [316, 200] width 14 height 14
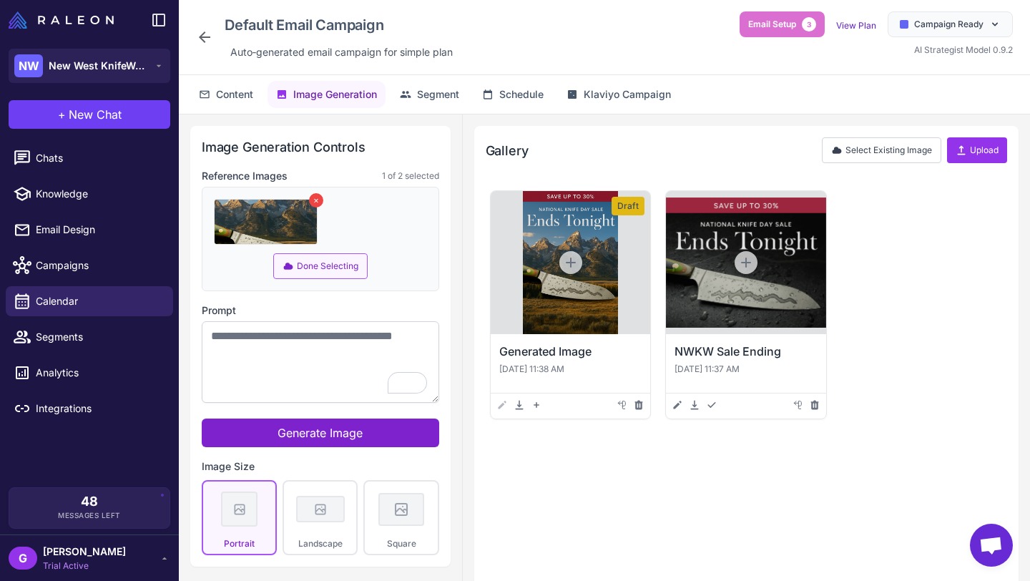
click at [338, 265] on button "Done Selecting" at bounding box center [320, 266] width 94 height 26
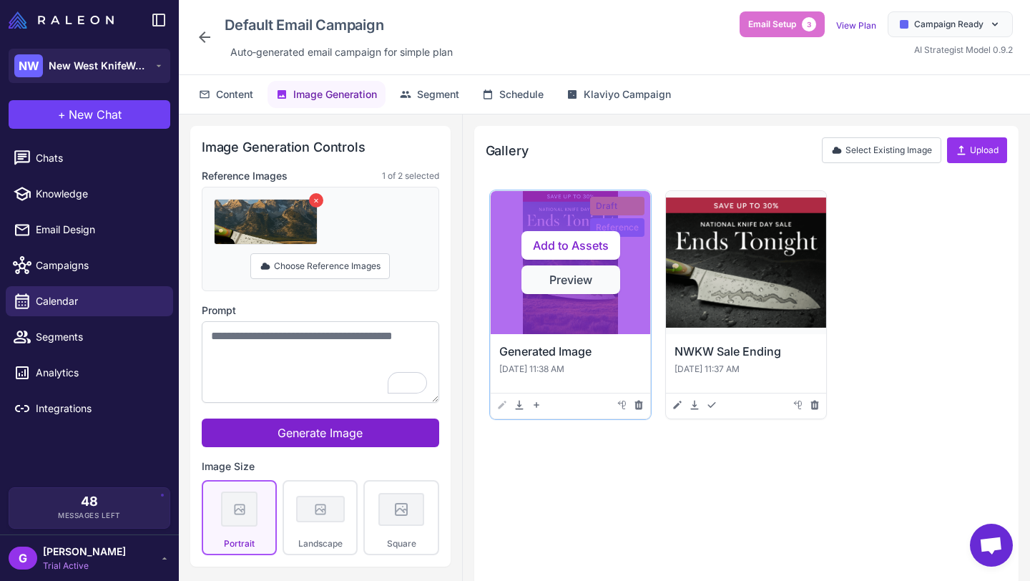
click at [572, 275] on button "Preview" at bounding box center [571, 279] width 99 height 29
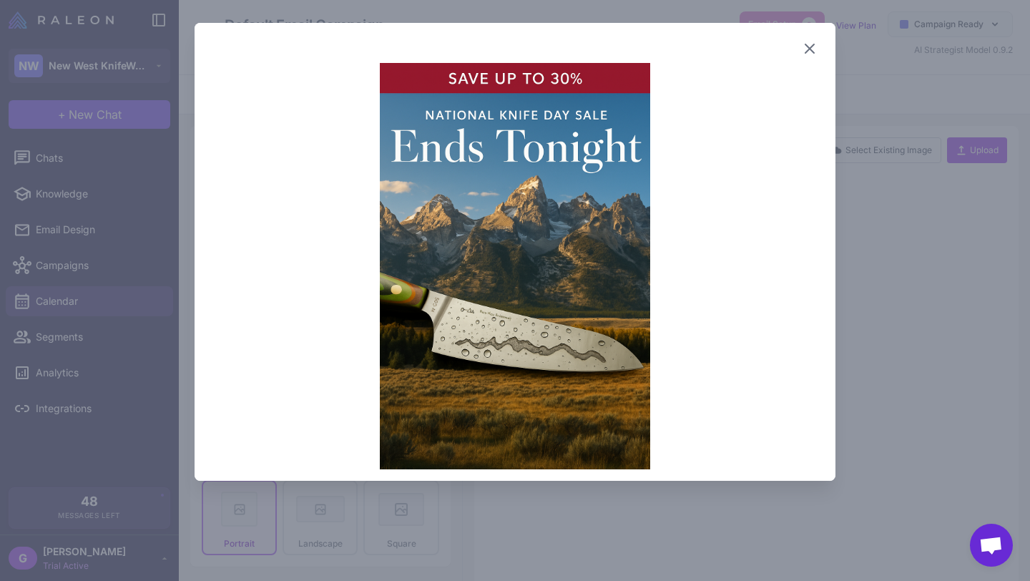
click at [810, 45] on icon at bounding box center [809, 48] width 17 height 17
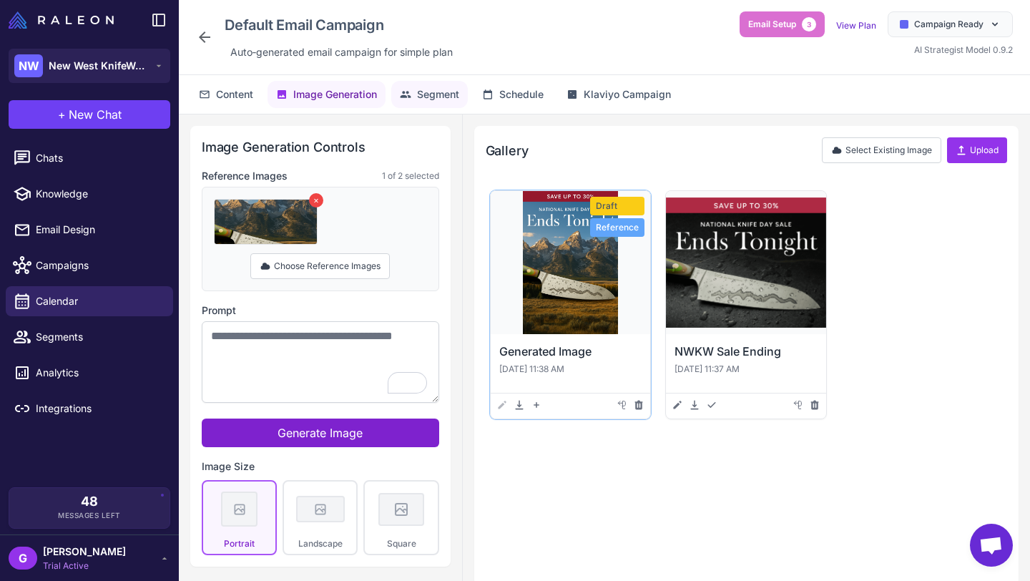
click at [434, 104] on button "Segment" at bounding box center [429, 94] width 77 height 27
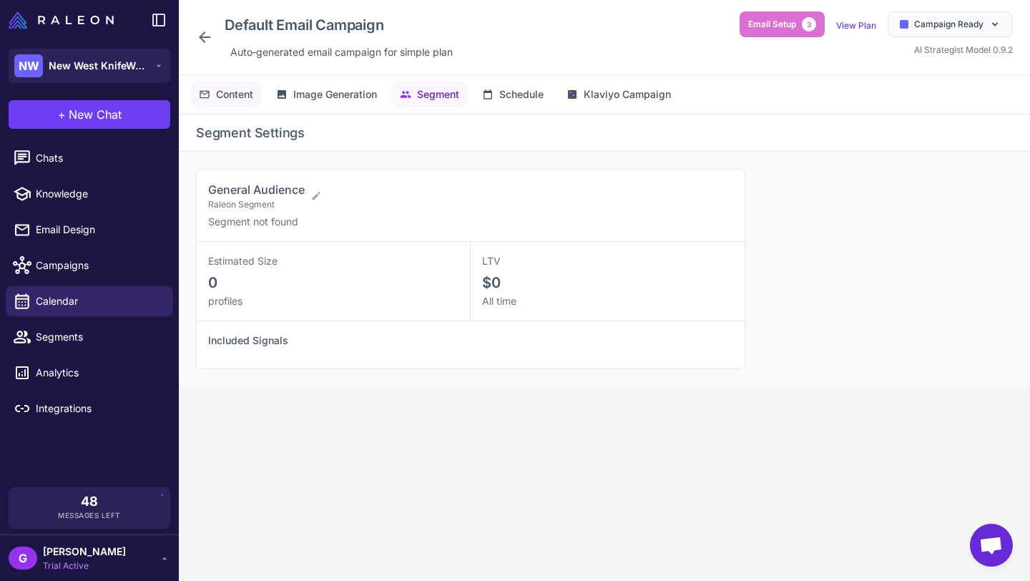
click at [237, 99] on span "Content" at bounding box center [234, 95] width 37 height 16
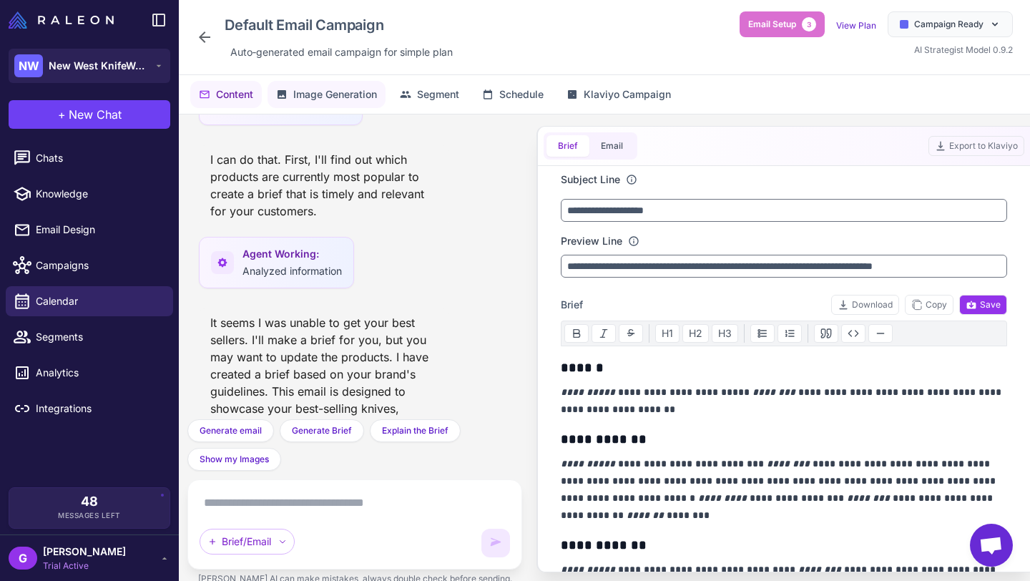
scroll to position [1724, 0]
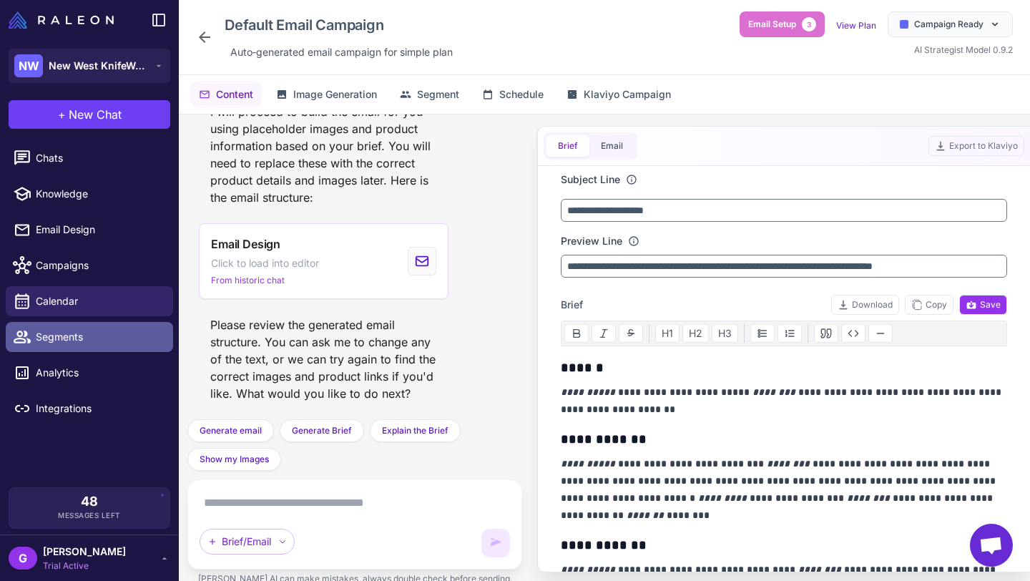
click at [71, 340] on span "Segments" at bounding box center [99, 337] width 126 height 16
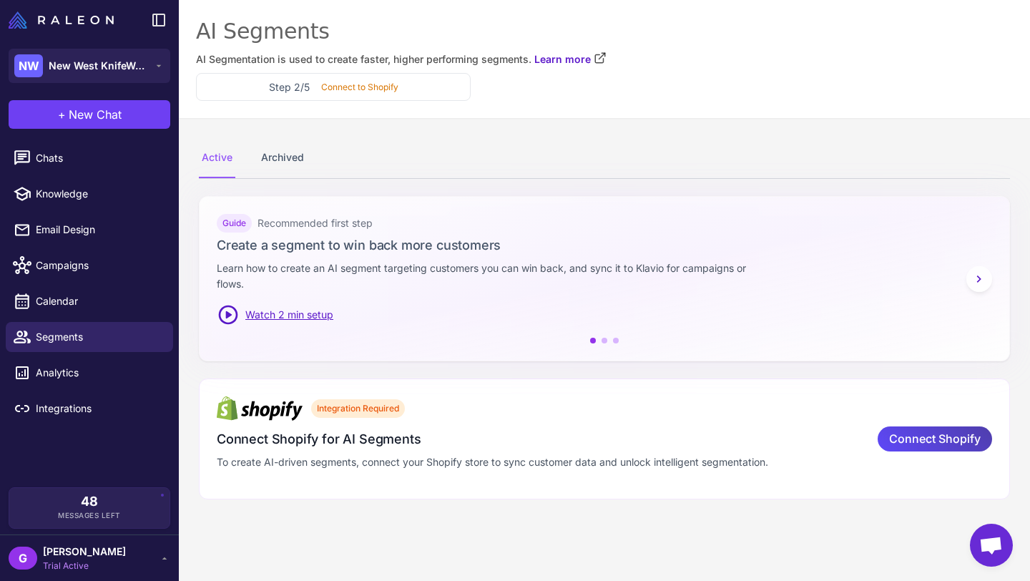
click at [298, 314] on span "Watch 2 min setup" at bounding box center [289, 315] width 88 height 16
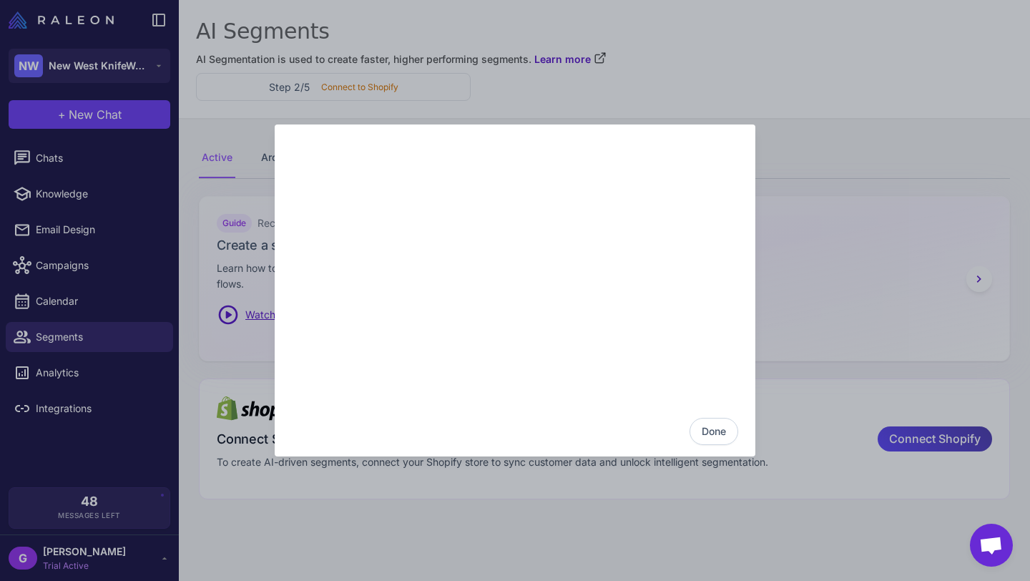
click at [715, 433] on button "Done" at bounding box center [714, 431] width 49 height 27
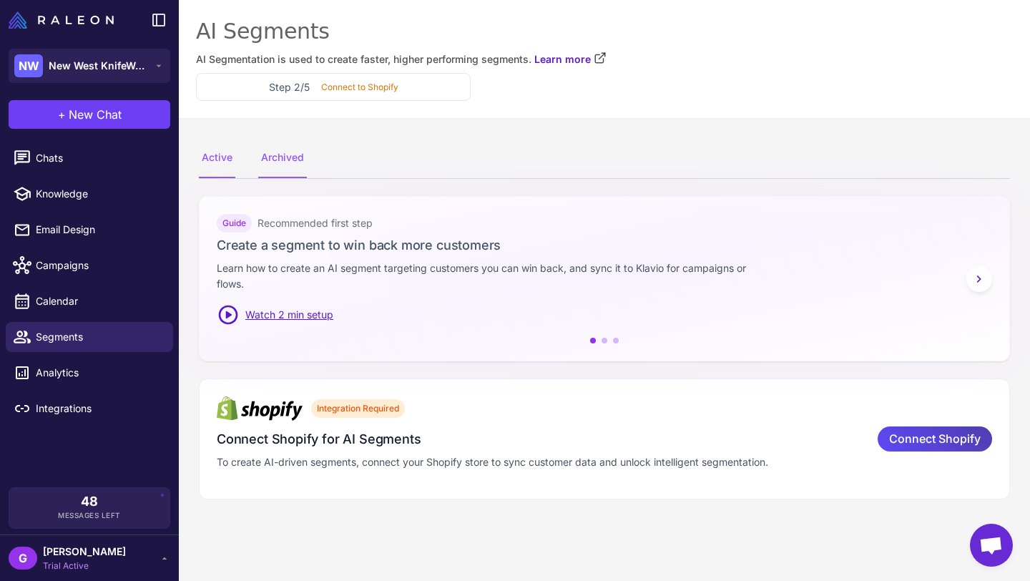
click at [279, 157] on div "Archived" at bounding box center [282, 158] width 49 height 40
click at [216, 157] on div "Active" at bounding box center [217, 158] width 36 height 40
click at [983, 276] on icon at bounding box center [979, 279] width 14 height 14
click at [978, 273] on icon at bounding box center [979, 279] width 14 height 14
click at [786, 145] on div "Active Archived" at bounding box center [604, 158] width 811 height 40
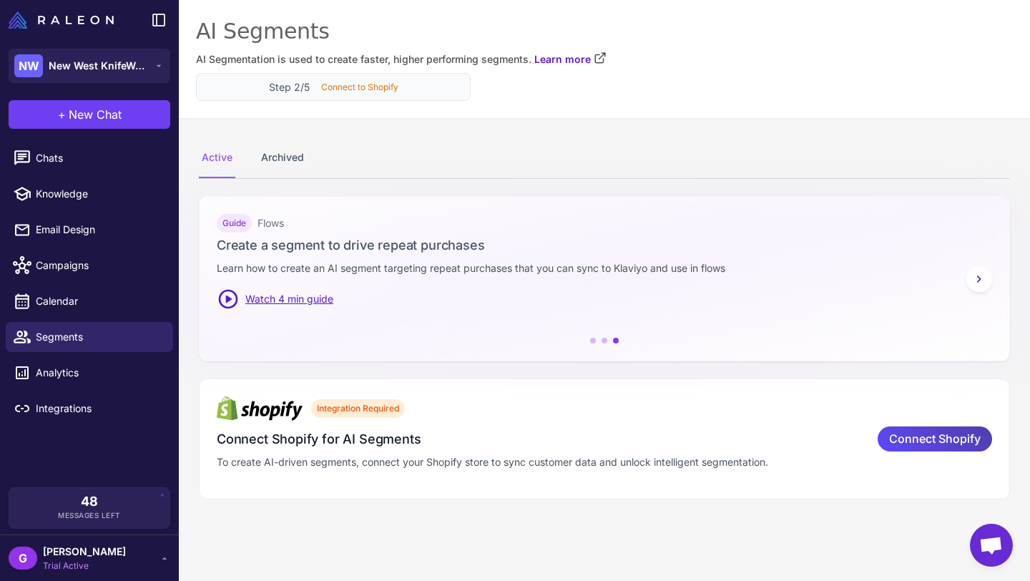
click at [378, 90] on p "Connect to Shopify" at bounding box center [359, 87] width 77 height 13
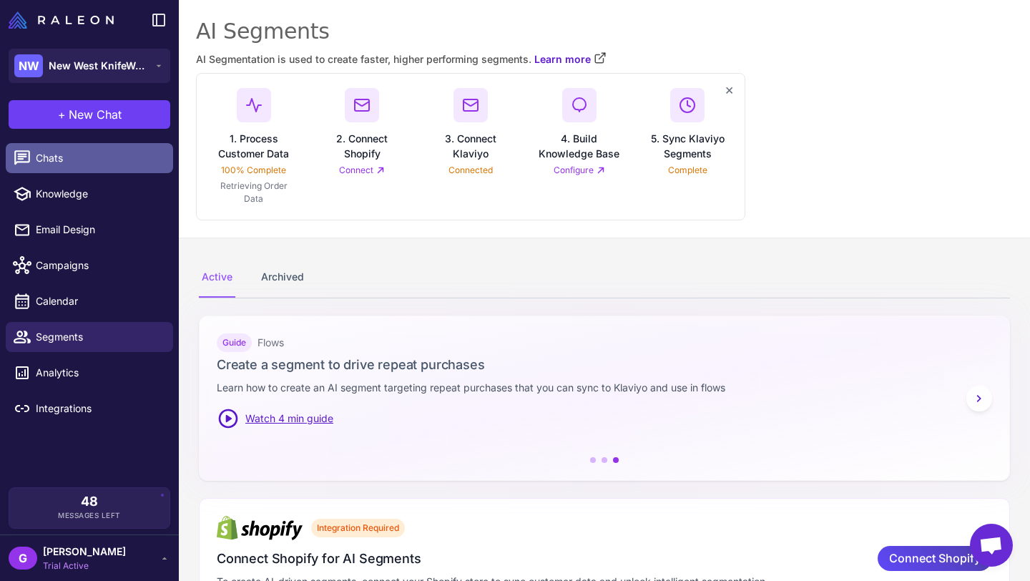
click at [70, 157] on span "Chats" at bounding box center [99, 158] width 126 height 16
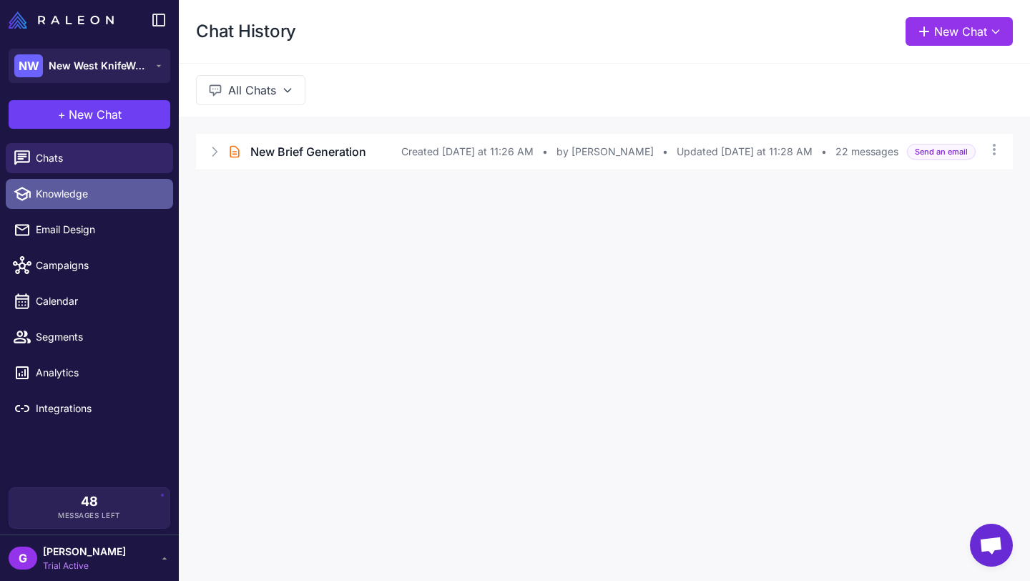
click at [66, 188] on span "Knowledge" at bounding box center [99, 194] width 126 height 16
select select
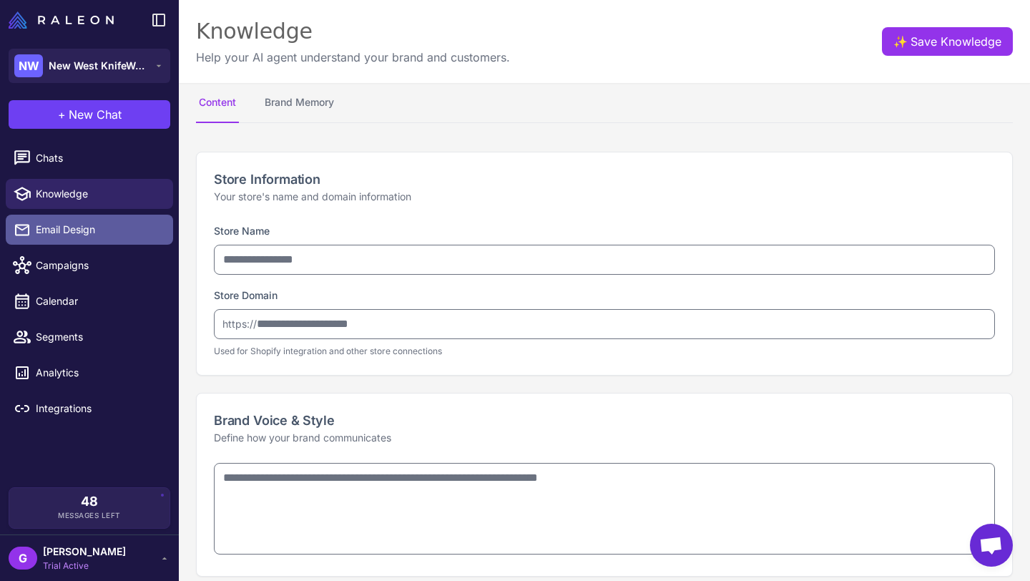
type input "**********"
type textarea "**********"
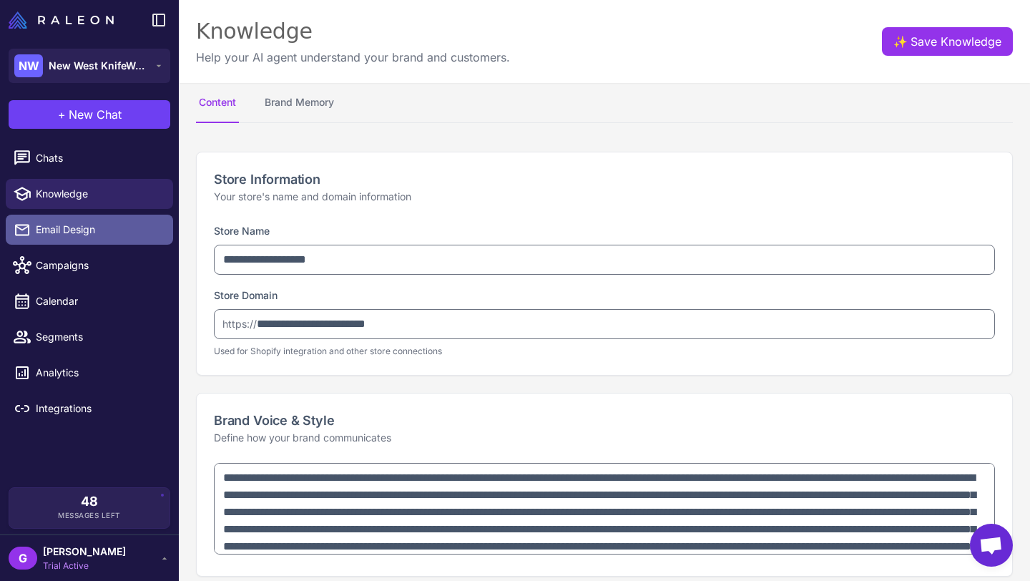
type textarea "**********"
click at [68, 223] on span "Email Design" at bounding box center [99, 230] width 126 height 16
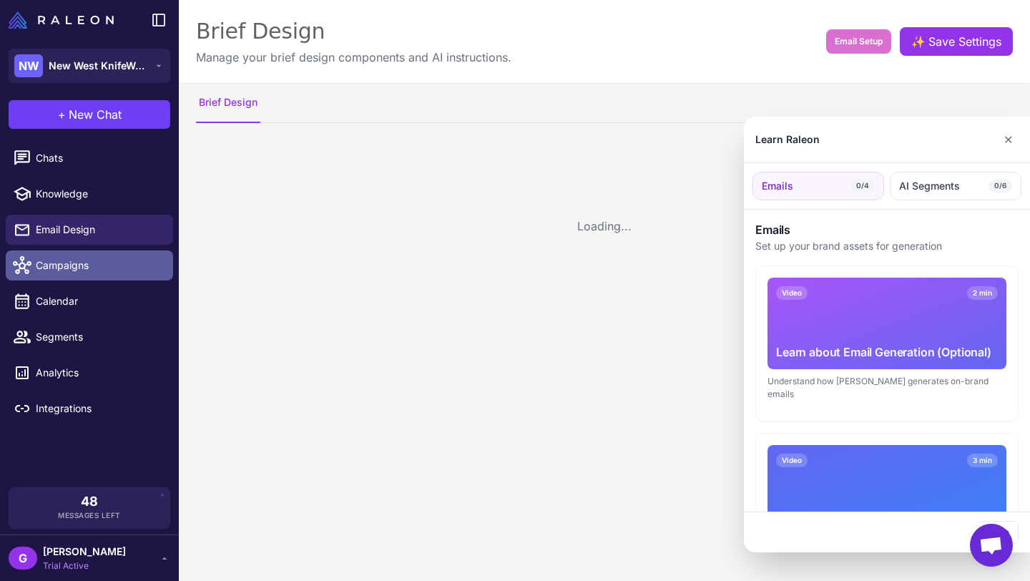
click at [67, 258] on span "Campaigns" at bounding box center [99, 266] width 126 height 16
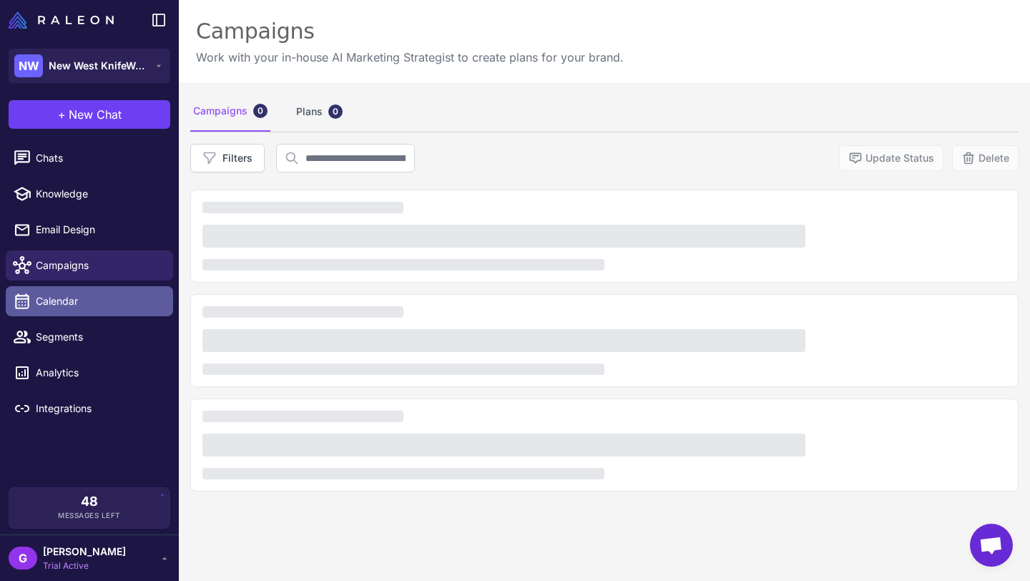
click at [67, 298] on span "Calendar" at bounding box center [99, 301] width 126 height 16
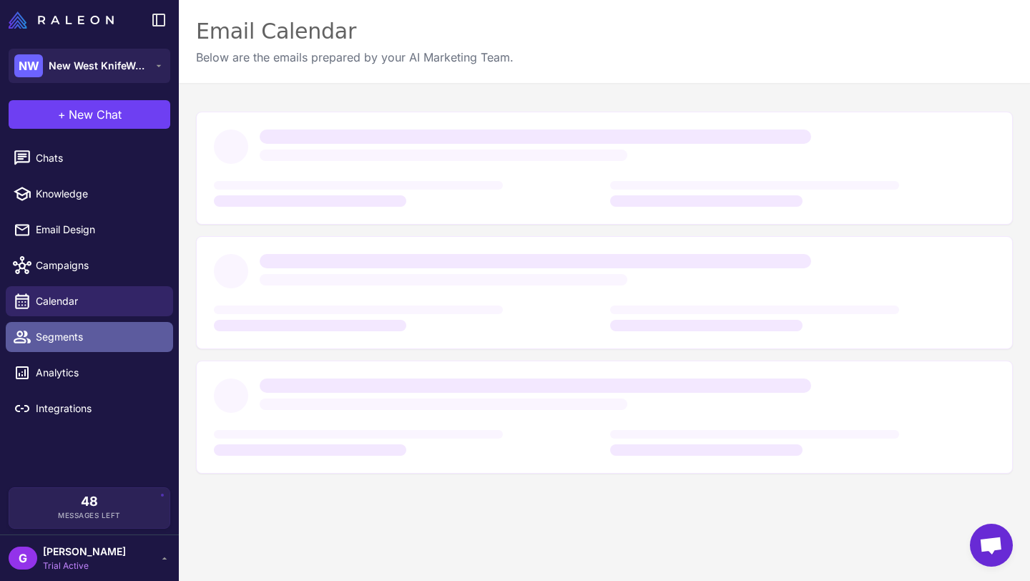
click at [68, 336] on span "Segments" at bounding box center [99, 337] width 126 height 16
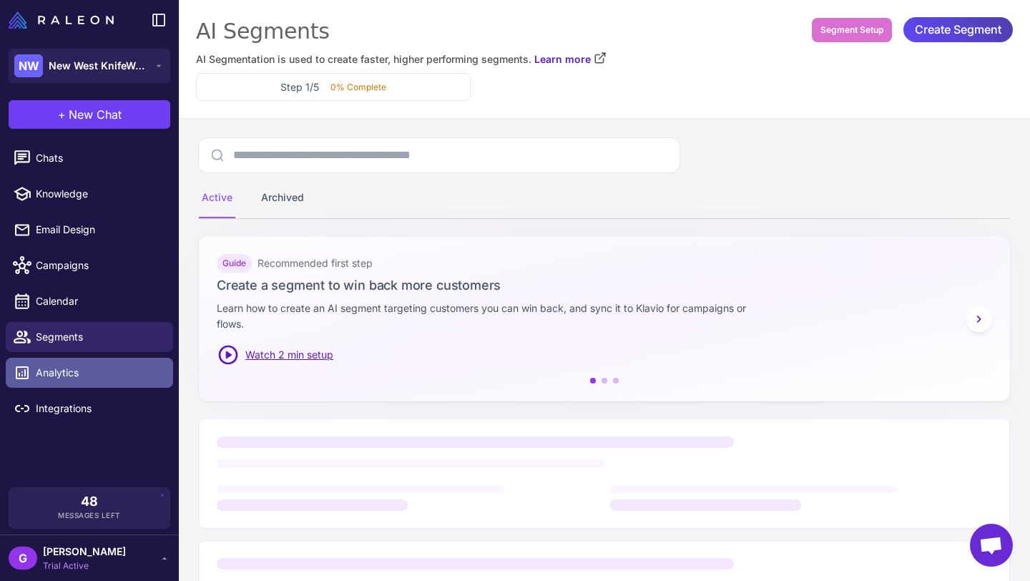
click at [67, 368] on span "Analytics" at bounding box center [99, 373] width 126 height 16
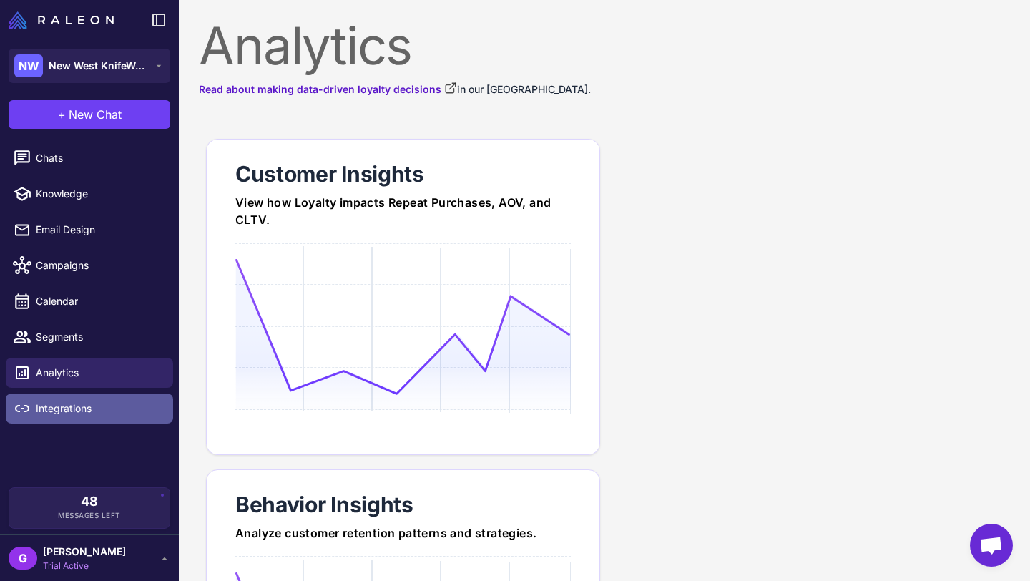
click at [70, 402] on span "Integrations" at bounding box center [99, 409] width 126 height 16
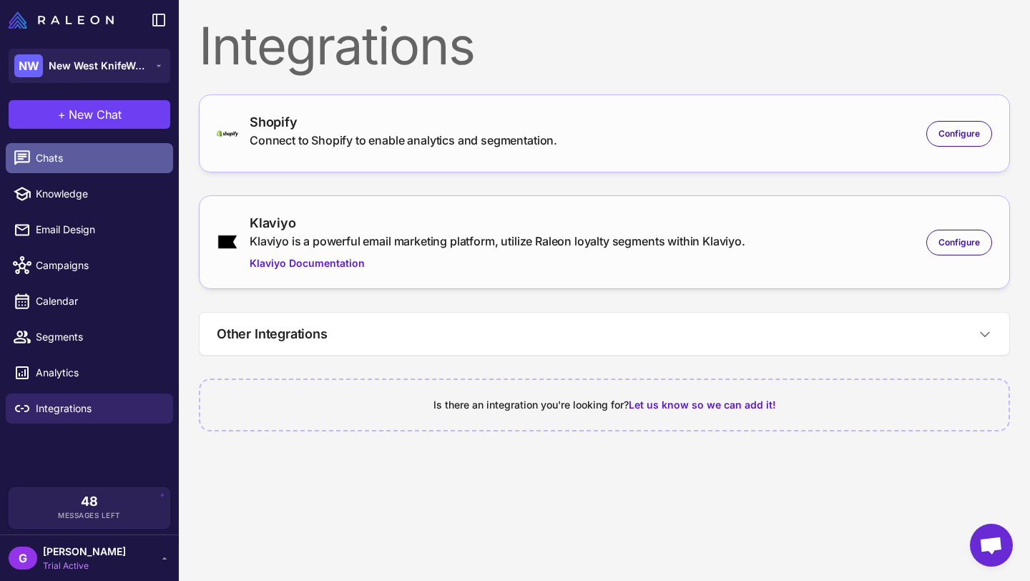
click at [64, 153] on span "Chats" at bounding box center [99, 158] width 126 height 16
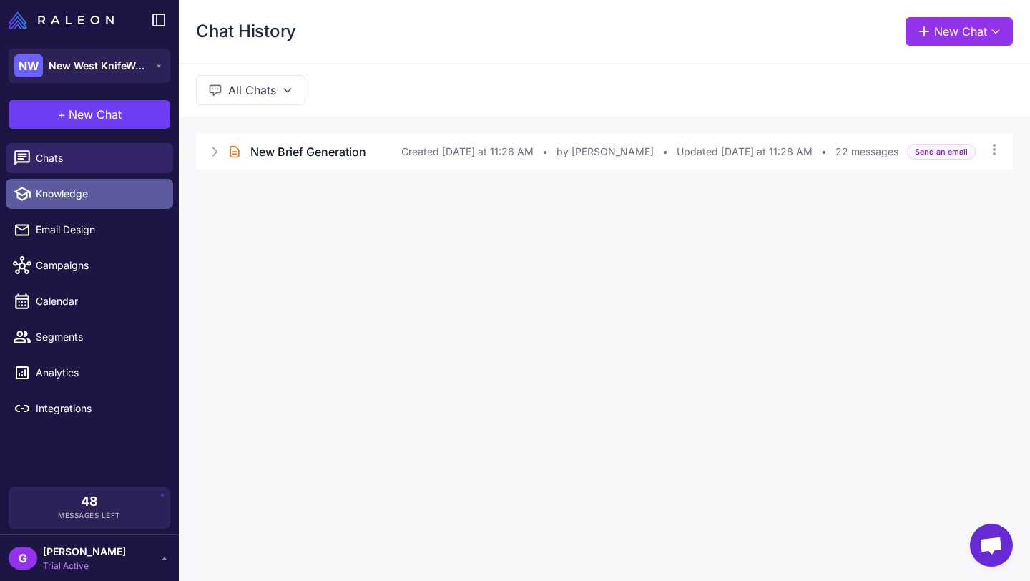
click at [62, 192] on span "Knowledge" at bounding box center [99, 194] width 126 height 16
select select
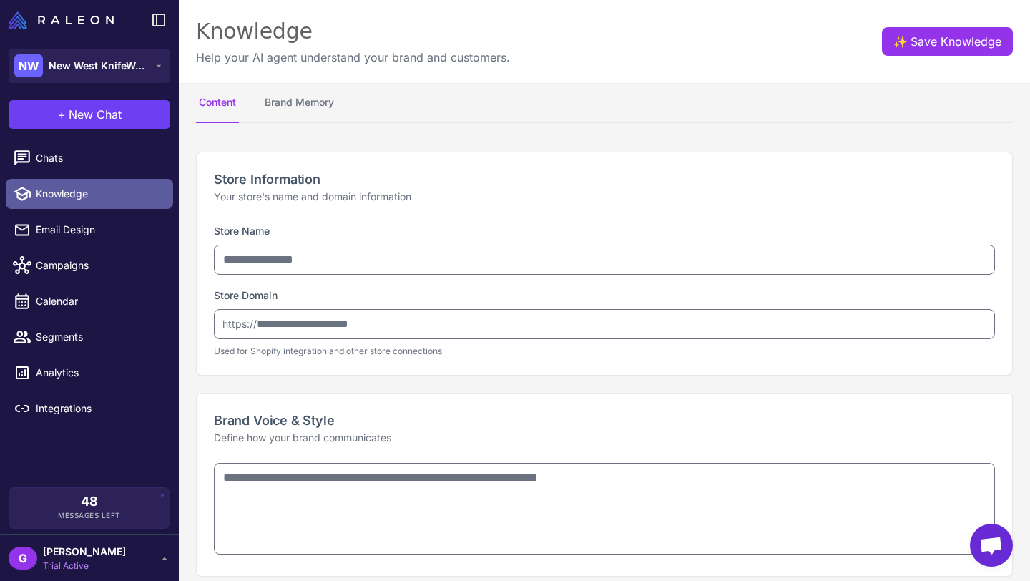
type input "**********"
type textarea "**********"
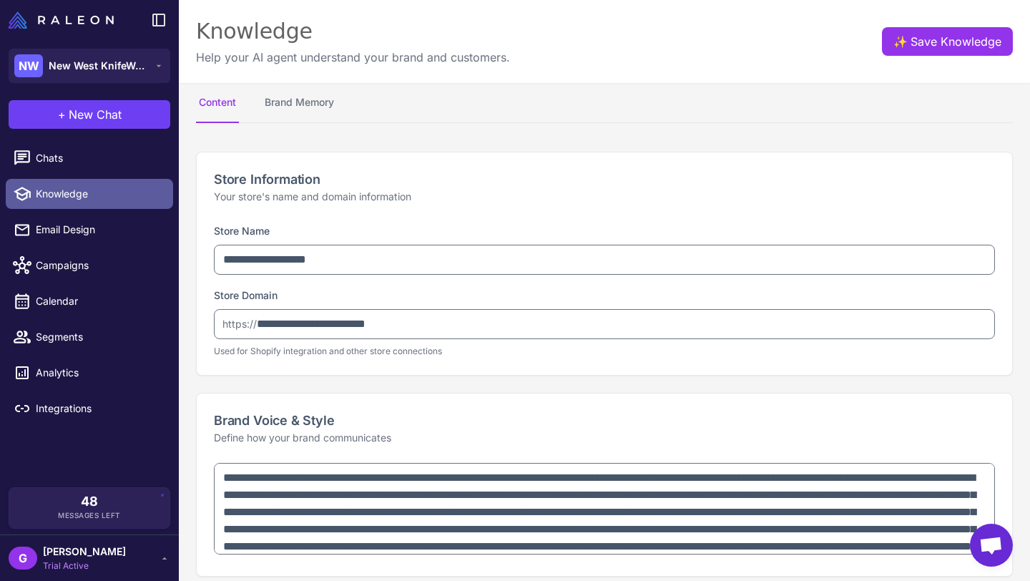
type textarea "**********"
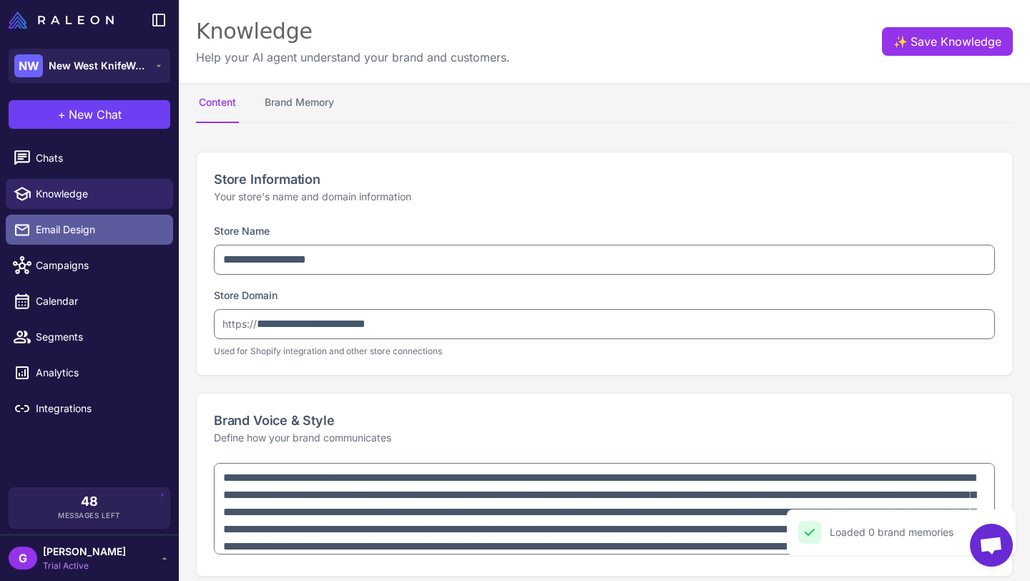
click at [55, 231] on span "Email Design" at bounding box center [99, 230] width 126 height 16
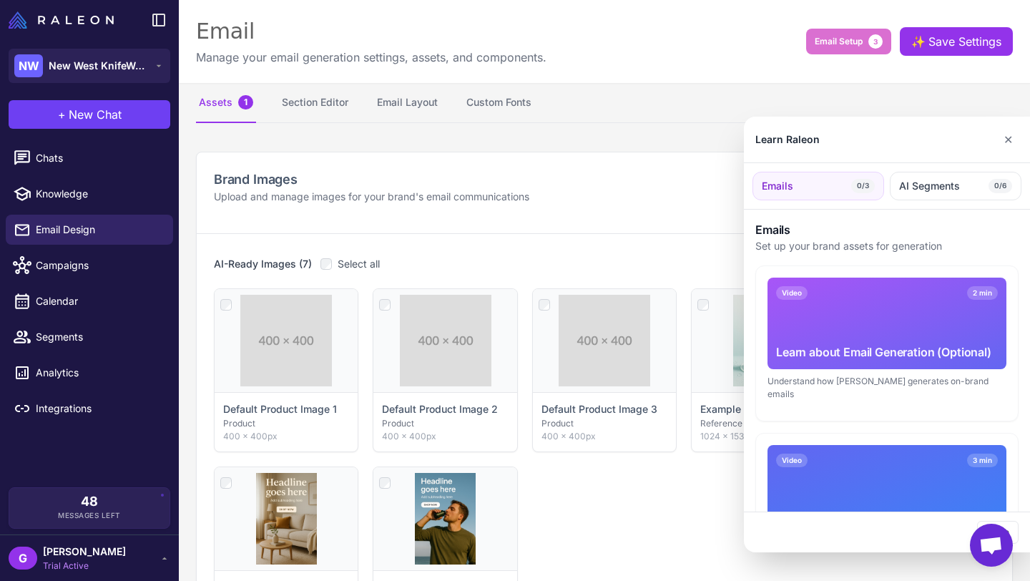
click at [54, 264] on div at bounding box center [515, 290] width 1030 height 581
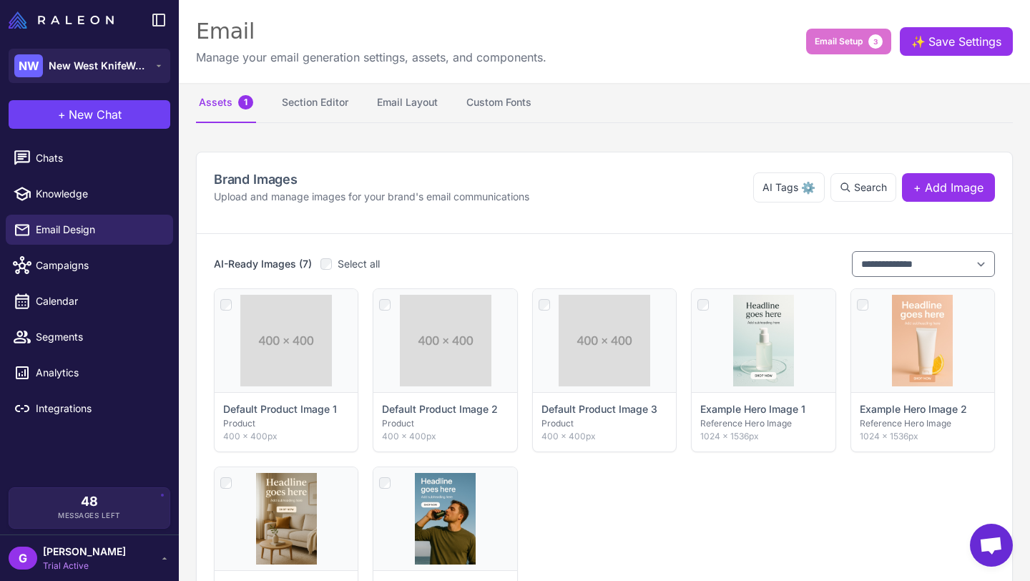
click at [54, 264] on span "Campaigns" at bounding box center [99, 266] width 126 height 16
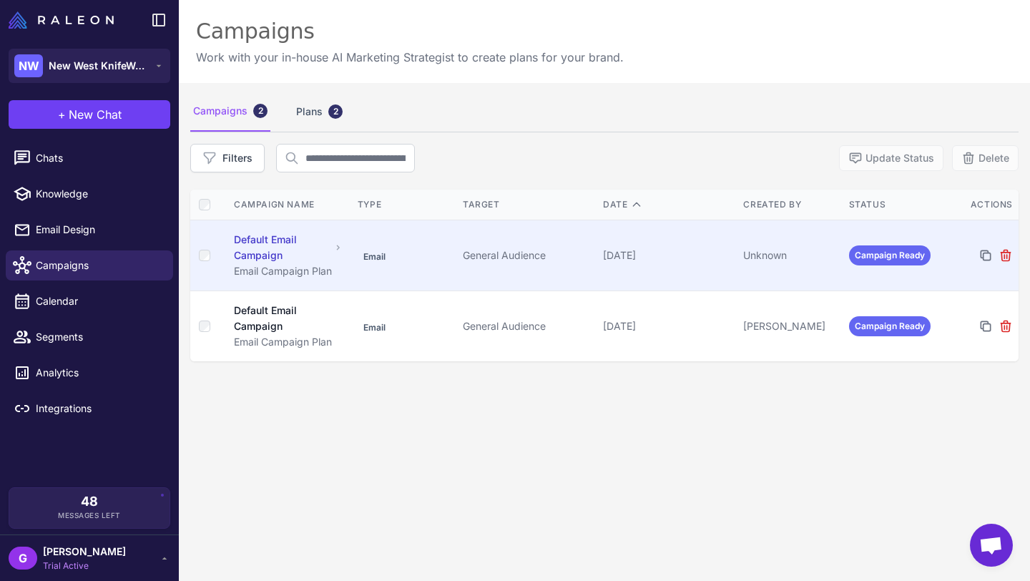
click at [264, 260] on div "Default Email Campaign" at bounding box center [282, 247] width 97 height 31
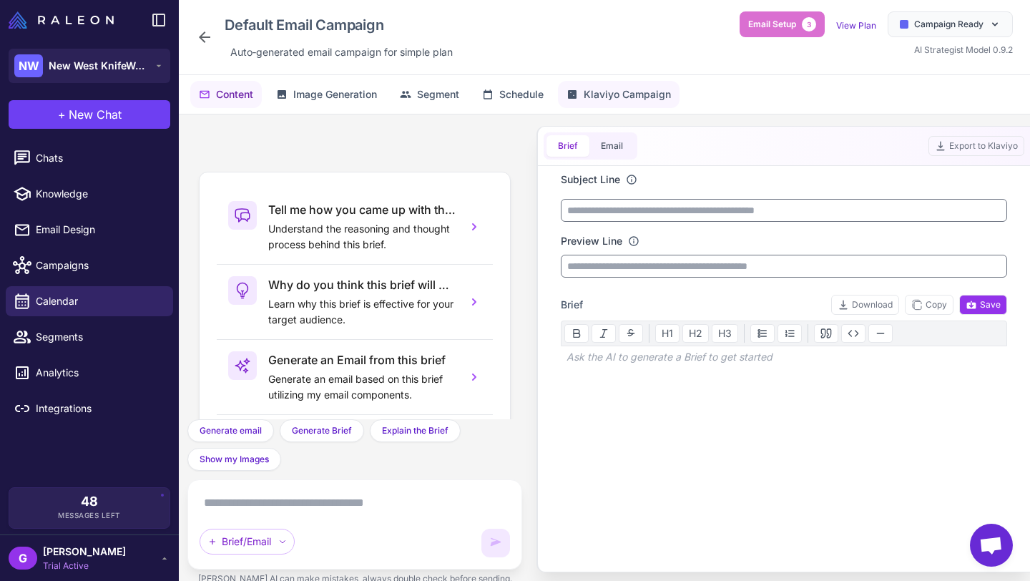
click at [653, 95] on span "Klaviyo Campaign" at bounding box center [627, 95] width 87 height 16
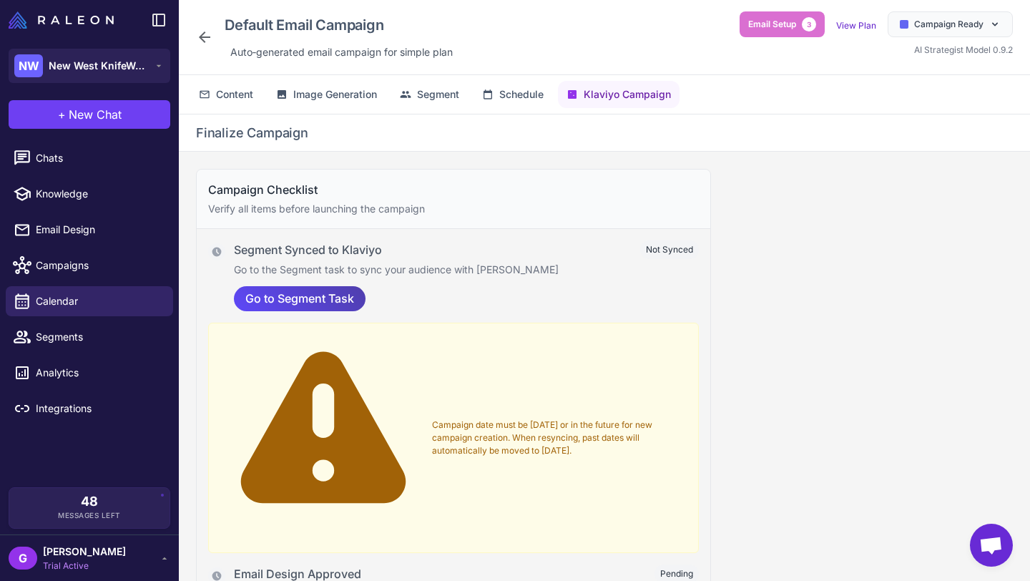
click at [203, 32] on icon at bounding box center [204, 37] width 17 height 17
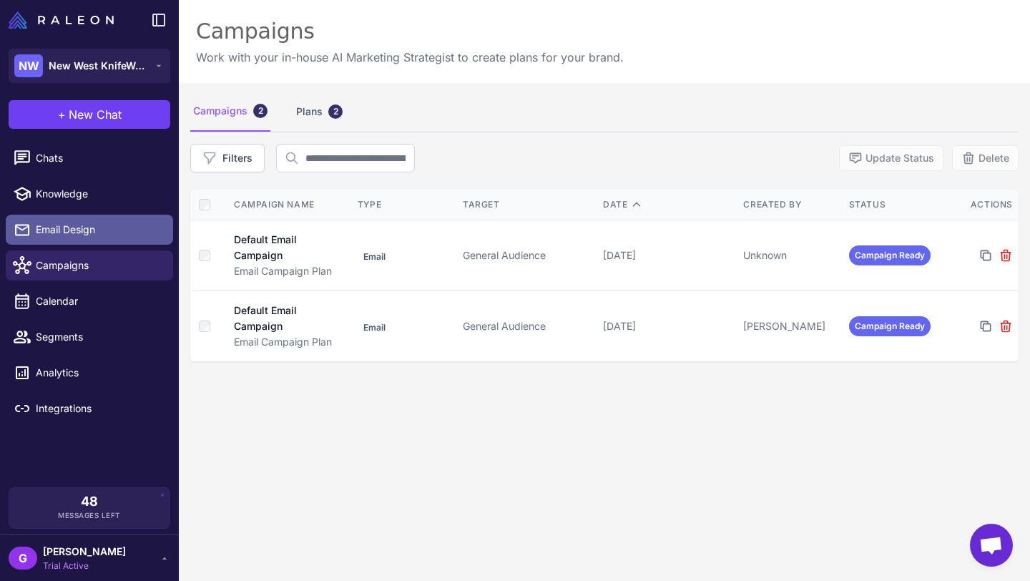
click at [96, 230] on span "Email Design" at bounding box center [99, 230] width 126 height 16
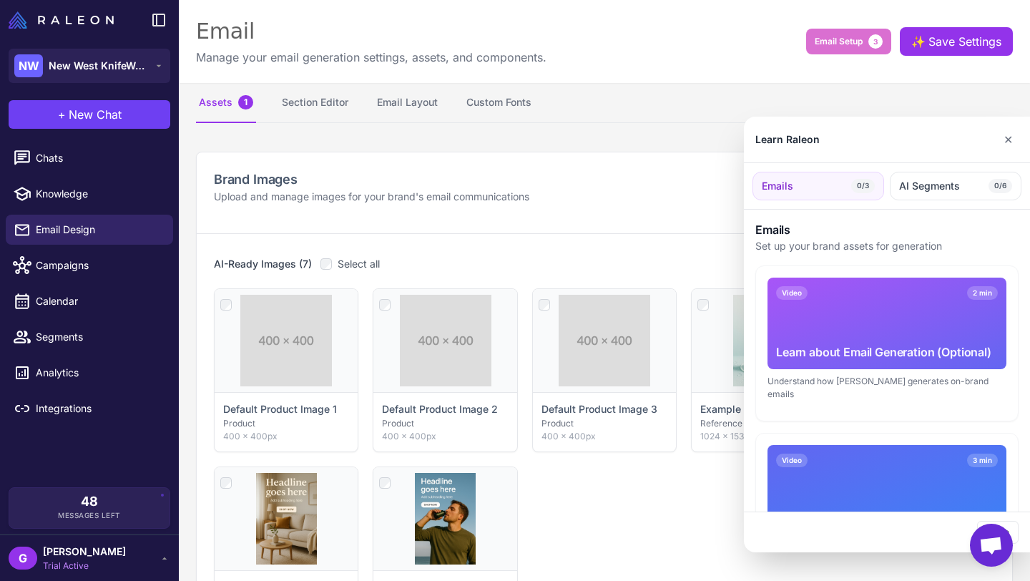
click at [72, 161] on div at bounding box center [515, 290] width 1030 height 581
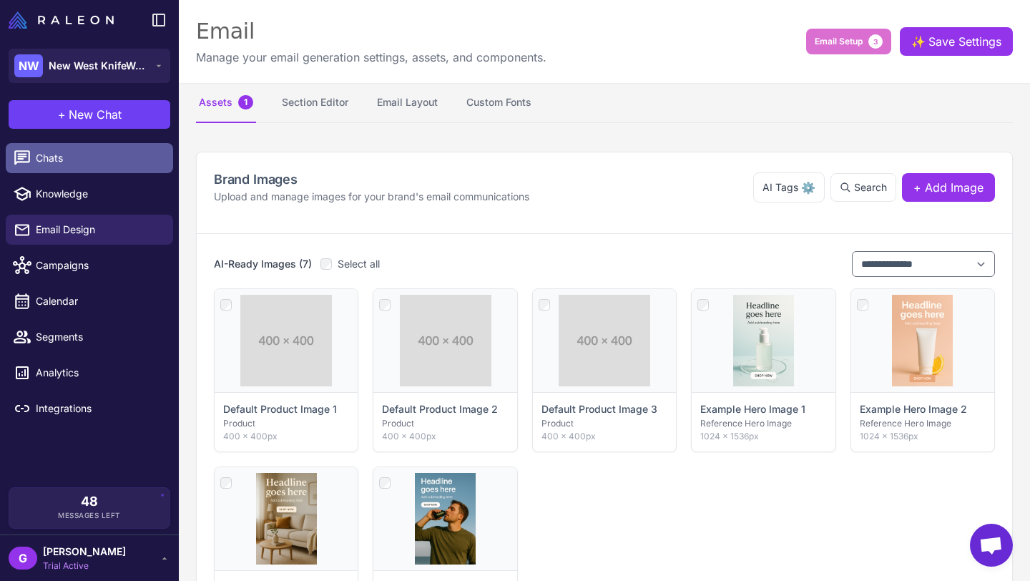
click at [54, 157] on span "Chats" at bounding box center [99, 158] width 126 height 16
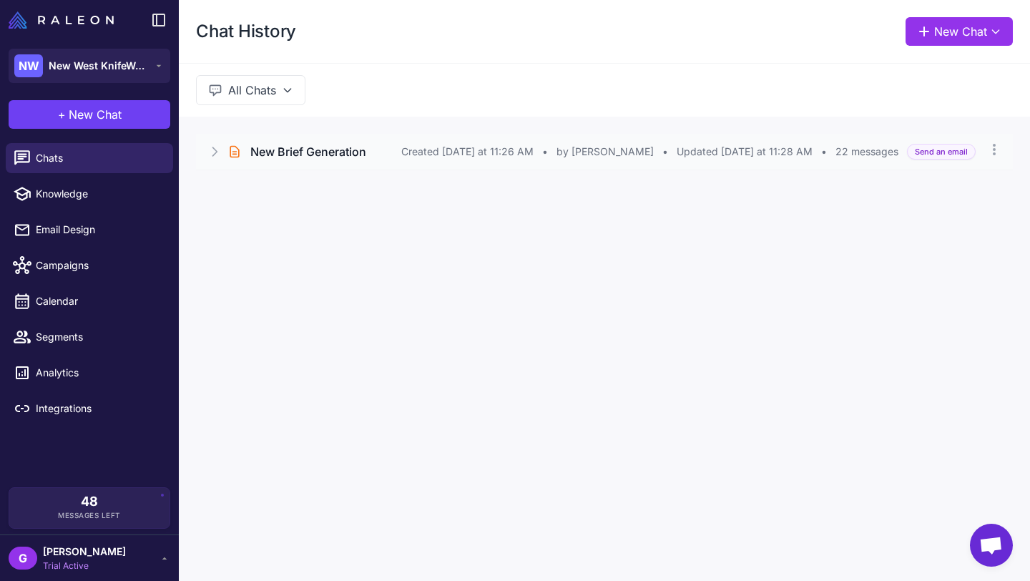
click at [212, 157] on icon at bounding box center [214, 152] width 14 height 14
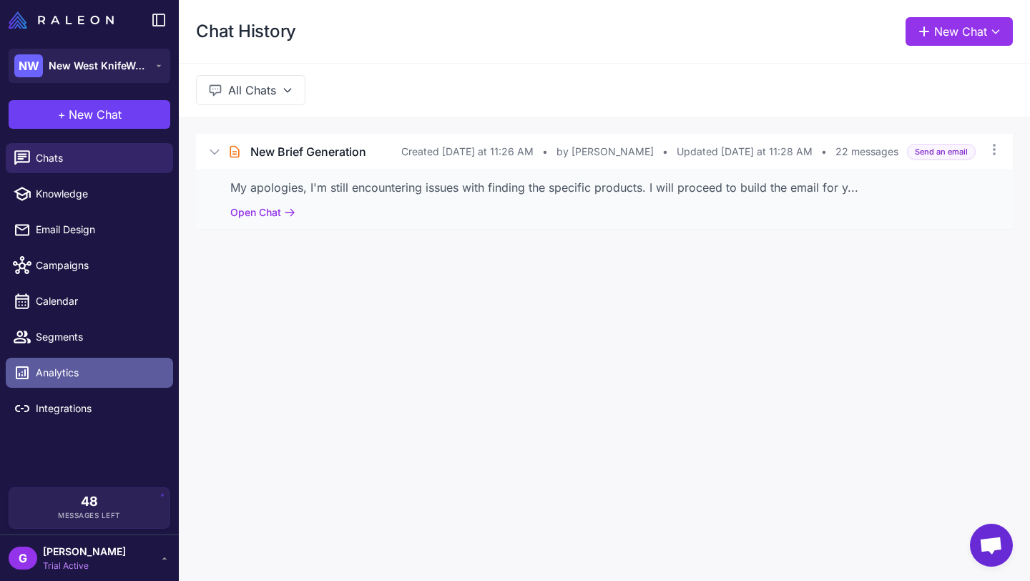
click at [59, 377] on span "Analytics" at bounding box center [99, 373] width 126 height 16
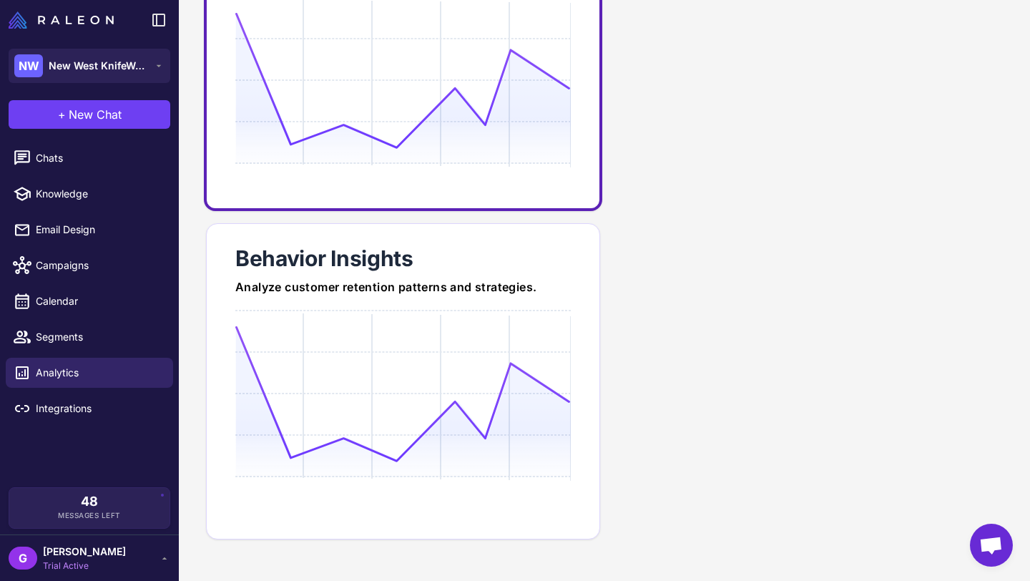
scroll to position [63, 0]
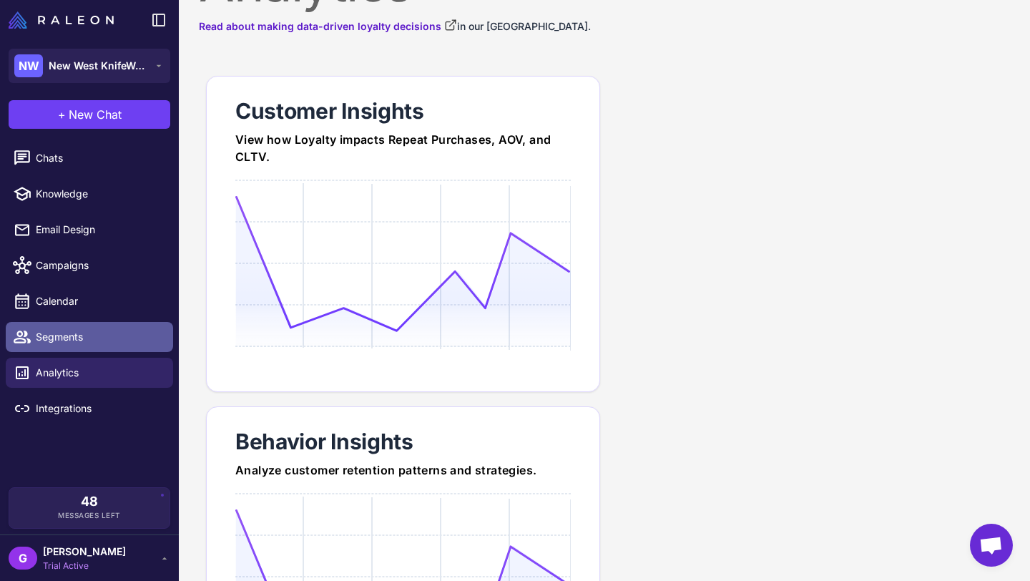
click at [52, 336] on span "Segments" at bounding box center [99, 337] width 126 height 16
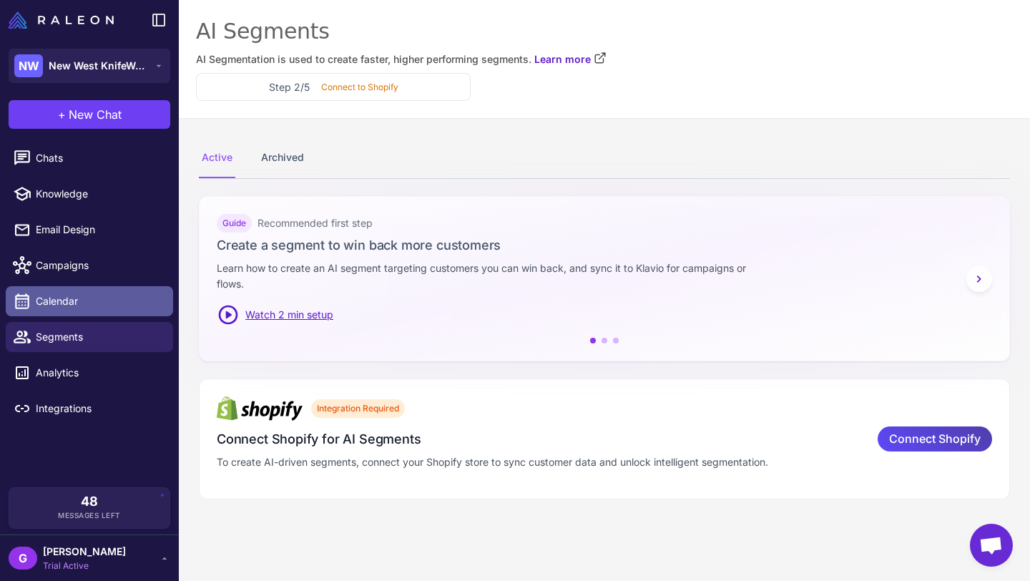
click at [62, 294] on span "Calendar" at bounding box center [99, 301] width 126 height 16
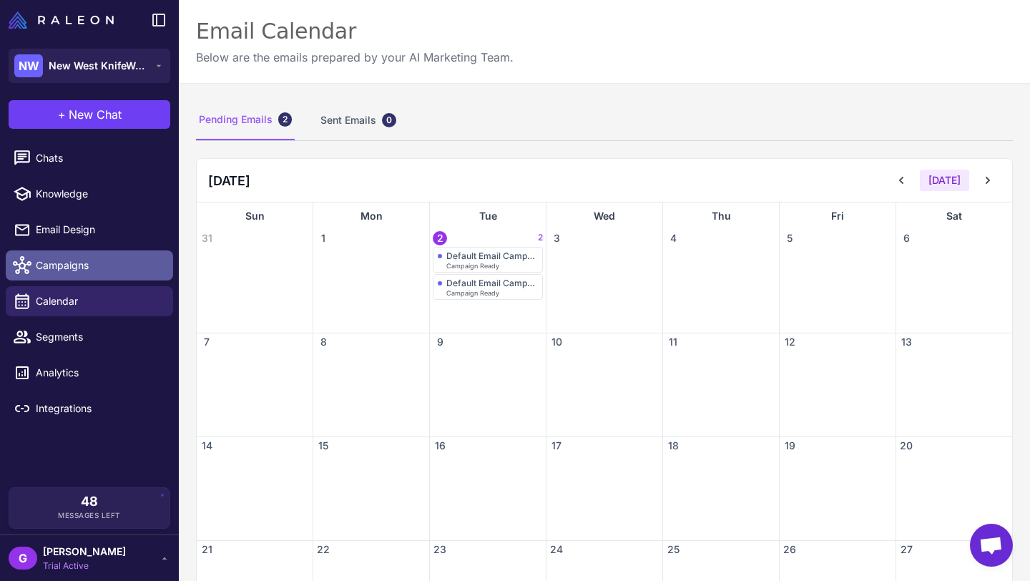
click at [68, 265] on span "Campaigns" at bounding box center [99, 266] width 126 height 16
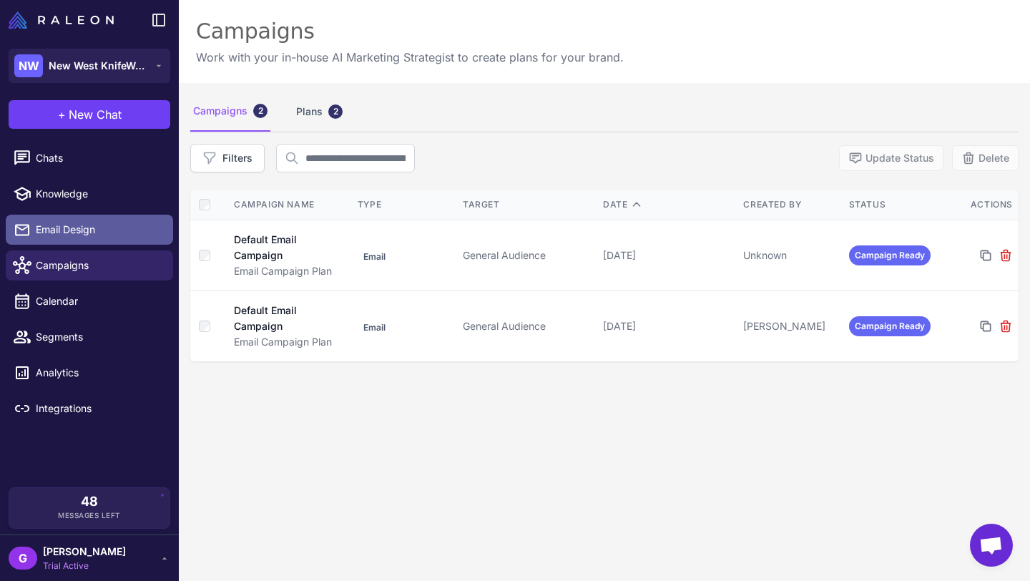
click at [76, 229] on span "Email Design" at bounding box center [99, 230] width 126 height 16
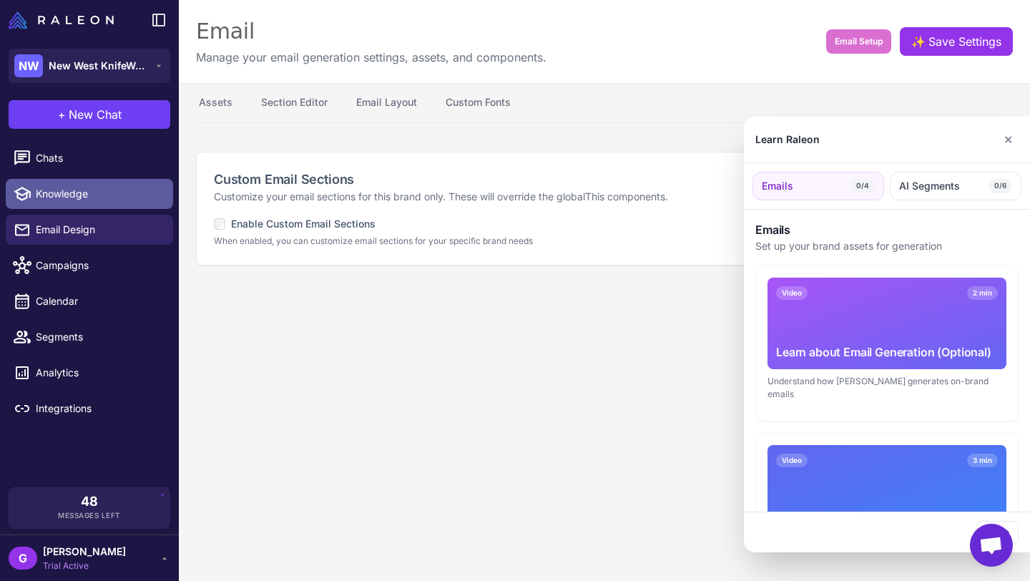
click at [76, 197] on div "**********" at bounding box center [515, 290] width 1030 height 581
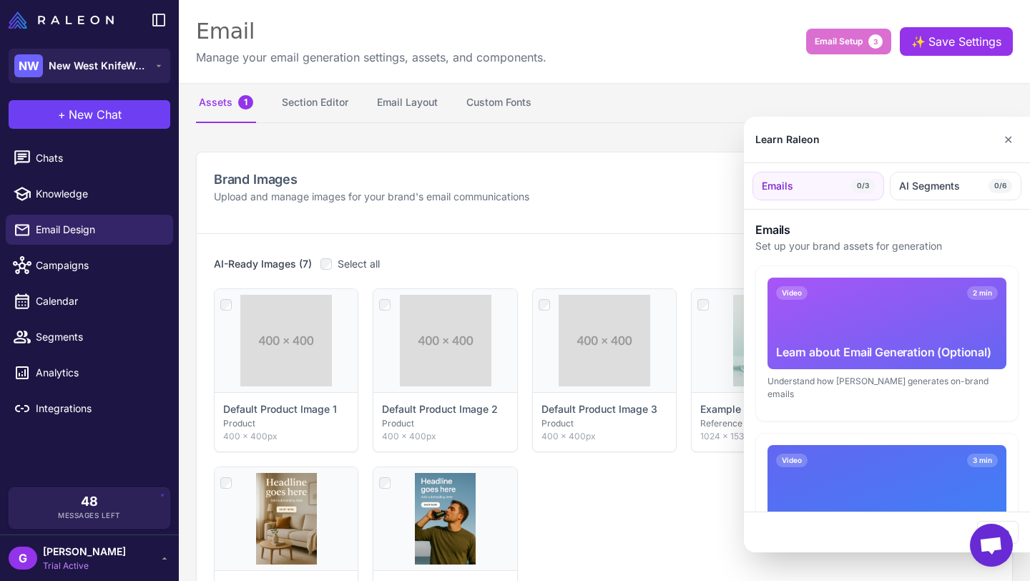
click at [61, 369] on div at bounding box center [515, 290] width 1030 height 581
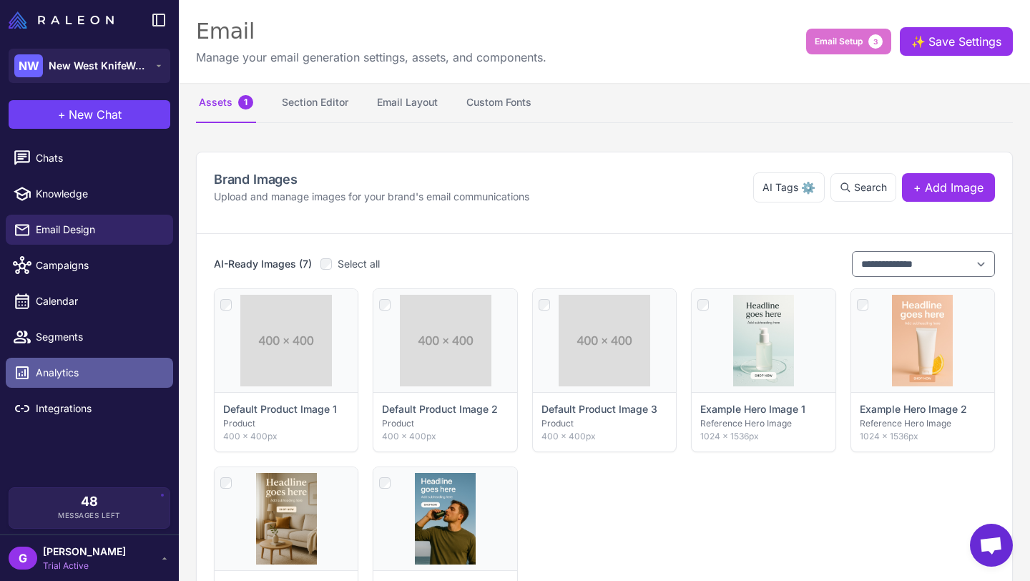
click at [57, 373] on span "Analytics" at bounding box center [99, 373] width 126 height 16
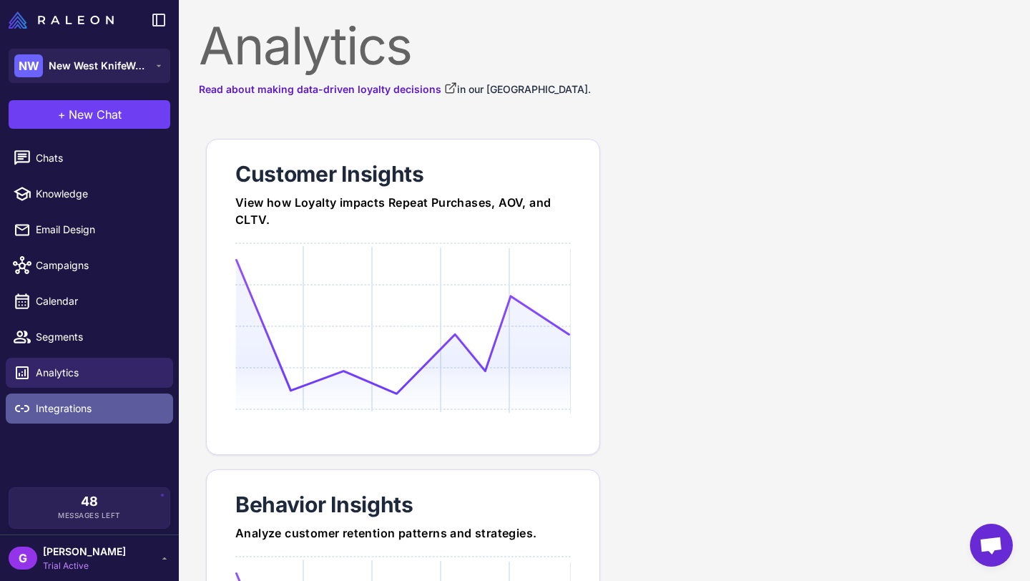
click at [58, 409] on span "Integrations" at bounding box center [99, 409] width 126 height 16
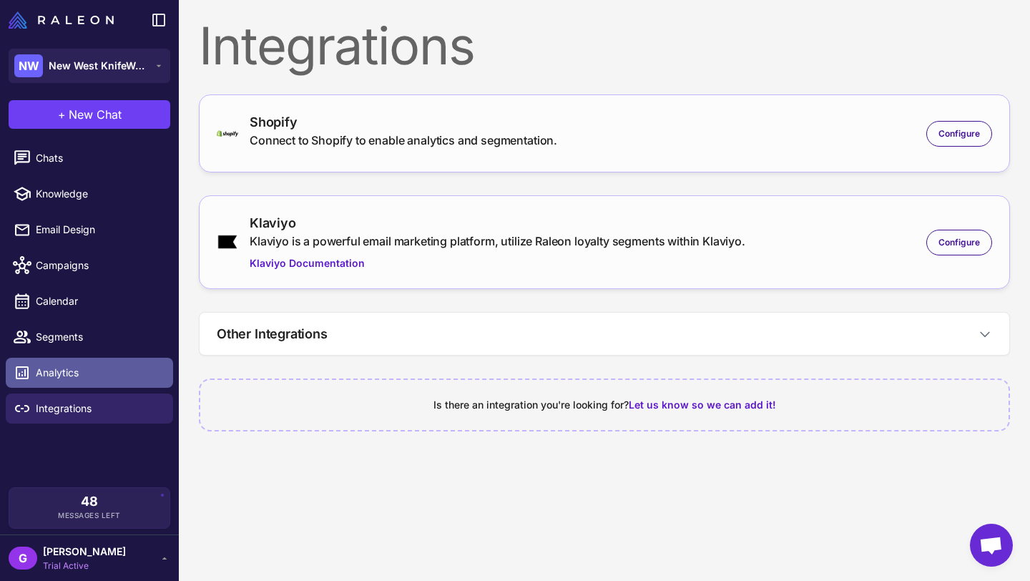
click at [60, 373] on span "Analytics" at bounding box center [99, 373] width 126 height 16
